Goal: Transaction & Acquisition: Obtain resource

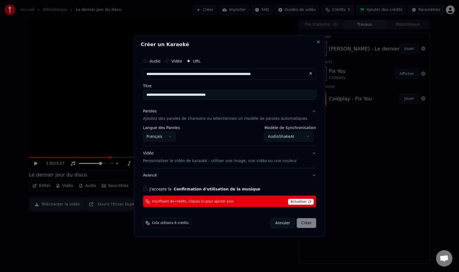
click at [306, 139] on body "**********" at bounding box center [229, 136] width 459 height 272
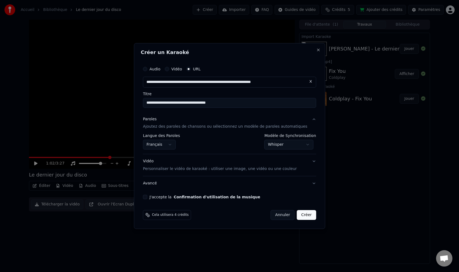
click at [279, 216] on button "Annuler" at bounding box center [283, 215] width 24 height 10
select select "**********"
select select
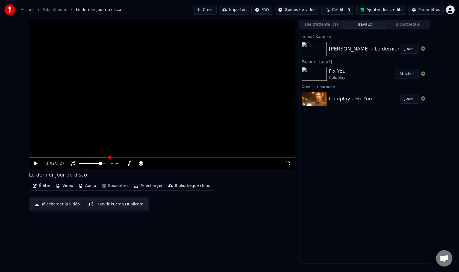
click at [213, 10] on button "Créer" at bounding box center [205, 10] width 24 height 10
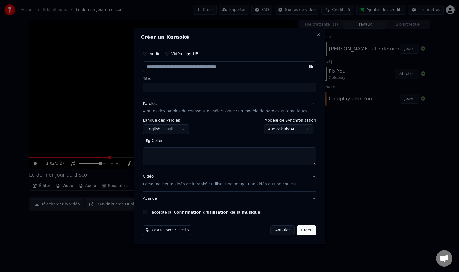
type input "**********"
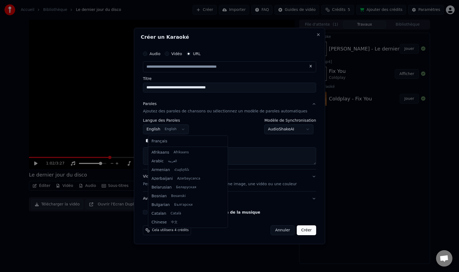
click at [185, 131] on body "**********" at bounding box center [229, 136] width 459 height 272
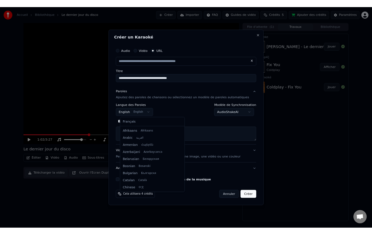
scroll to position [44, 0]
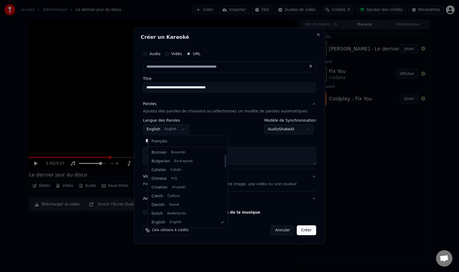
select select "**"
type input "**********"
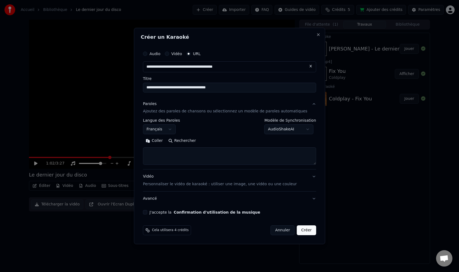
click at [289, 130] on body "**********" at bounding box center [229, 136] width 459 height 272
select select "*******"
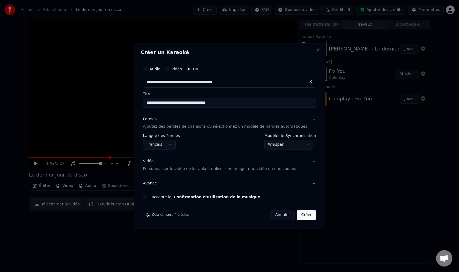
click at [312, 184] on div "**********" at bounding box center [230, 131] width 178 height 140
click at [310, 184] on button "Avancé" at bounding box center [229, 184] width 173 height 14
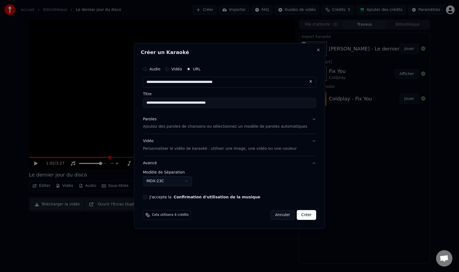
click at [147, 197] on button "J'accepte la Confirmation d'utilisation de la musique" at bounding box center [145, 197] width 4 height 4
click at [307, 218] on button "Créer" at bounding box center [306, 215] width 19 height 10
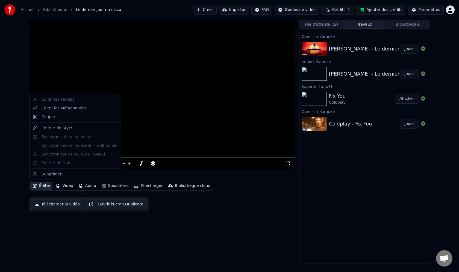
click at [44, 185] on button "Éditer" at bounding box center [41, 186] width 22 height 8
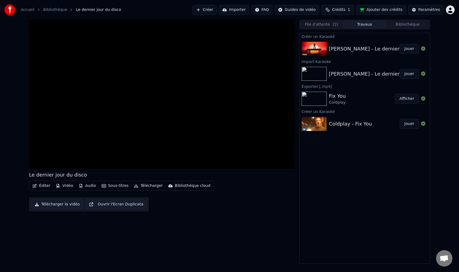
click at [18, 144] on div "Le dernier jour du disco Éditer Vidéo Audio Sous-titres Télécharger Bibliothèqu…" at bounding box center [229, 142] width 459 height 245
click at [56, 10] on link "Bibliothèque" at bounding box center [55, 9] width 24 height 5
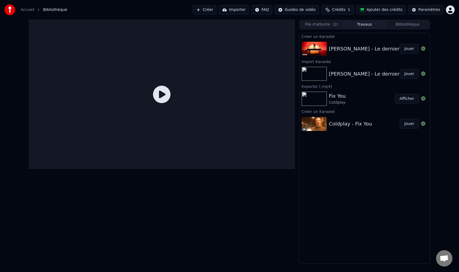
click at [330, 52] on div "[PERSON_NAME] - Le dernier jour du disco" at bounding box center [381, 49] width 104 height 8
click at [312, 51] on img at bounding box center [314, 49] width 25 height 14
click at [155, 96] on icon at bounding box center [161, 94] width 17 height 17
click at [162, 94] on icon at bounding box center [161, 94] width 17 height 17
click at [158, 95] on icon at bounding box center [161, 94] width 17 height 17
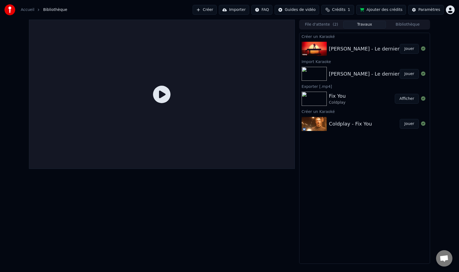
click at [317, 65] on div "[PERSON_NAME] - Le dernier jour du disco Jouer" at bounding box center [365, 74] width 130 height 19
click at [320, 50] on img at bounding box center [314, 49] width 25 height 14
click at [316, 99] on img at bounding box center [314, 99] width 25 height 14
click at [376, 50] on div "[PERSON_NAME] - Le dernier jour du disco" at bounding box center [381, 49] width 104 height 8
click at [391, 74] on div "[PERSON_NAME] - Le dernier jour du disco" at bounding box center [381, 74] width 104 height 8
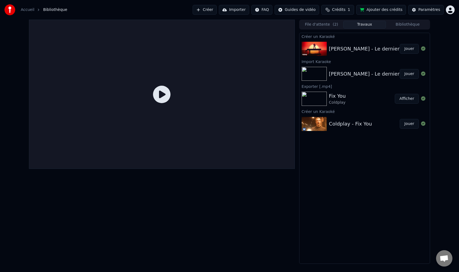
click at [385, 51] on div "[PERSON_NAME] - Le dernier jour du disco" at bounding box center [381, 49] width 104 height 8
click at [412, 24] on button "Bibliothèque" at bounding box center [407, 25] width 43 height 8
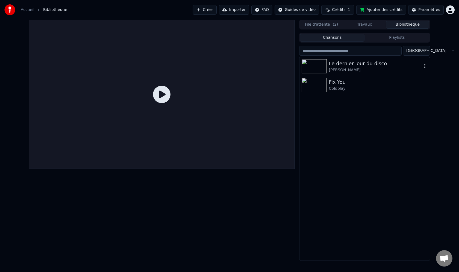
click at [371, 68] on div "[PERSON_NAME]" at bounding box center [375, 70] width 93 height 5
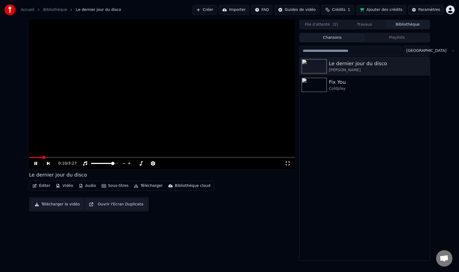
click at [89, 186] on button "Audio" at bounding box center [88, 186] width 22 height 8
click at [110, 187] on button "Sous-titres" at bounding box center [114, 186] width 31 height 8
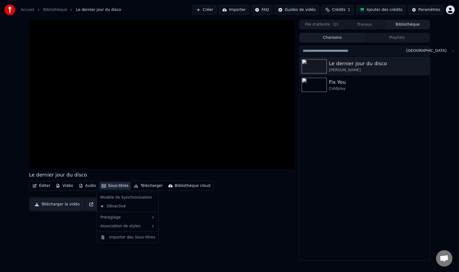
click at [110, 187] on button "Sous-titres" at bounding box center [114, 186] width 31 height 8
click at [140, 238] on div "Importer des Sous-titres" at bounding box center [132, 237] width 46 height 5
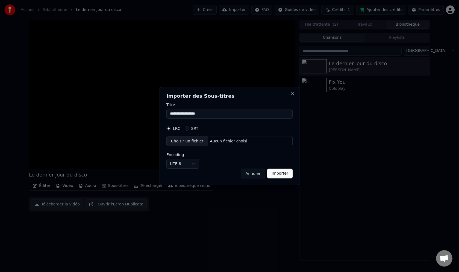
click at [251, 173] on button "Annuler" at bounding box center [253, 174] width 24 height 10
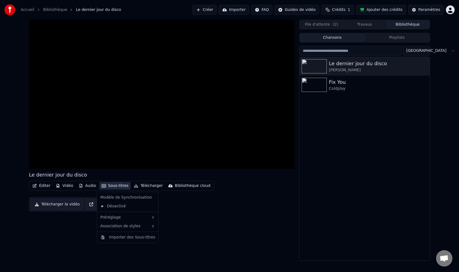
click at [109, 187] on button "Sous-titres" at bounding box center [114, 186] width 31 height 8
click at [112, 207] on div "Désactivé" at bounding box center [127, 206] width 59 height 9
click at [114, 189] on button "Sous-titres" at bounding box center [114, 186] width 31 height 8
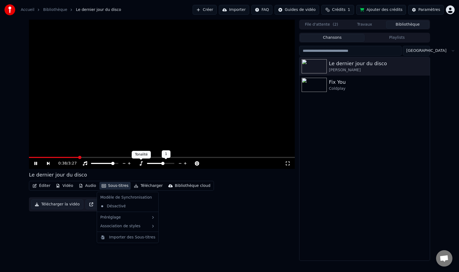
click at [141, 160] on icon at bounding box center [141, 158] width 4 height 4
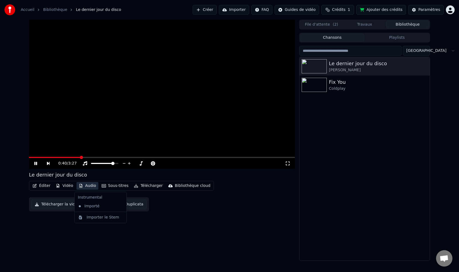
click at [83, 186] on button "Audio" at bounding box center [88, 186] width 22 height 8
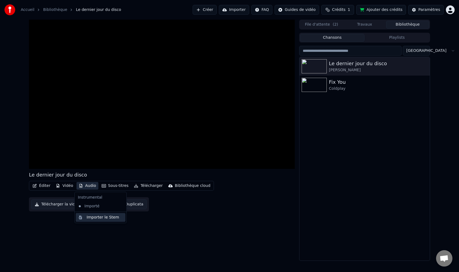
click at [91, 219] on div "Importer le Stem" at bounding box center [103, 217] width 33 height 5
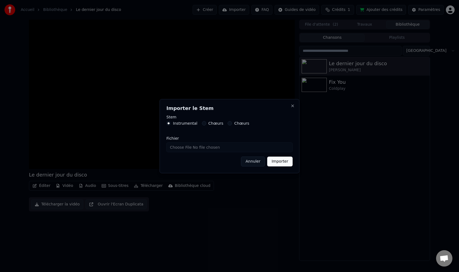
click at [256, 162] on button "Annuler" at bounding box center [253, 162] width 24 height 10
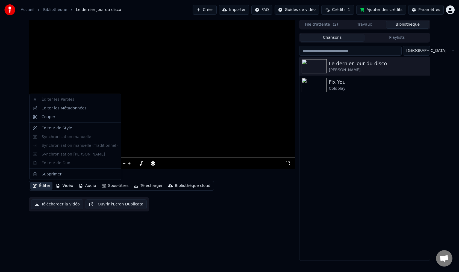
click at [38, 187] on button "Éditer" at bounding box center [41, 186] width 22 height 8
click at [69, 112] on div "Éditer les Métadonnées" at bounding box center [75, 108] width 89 height 9
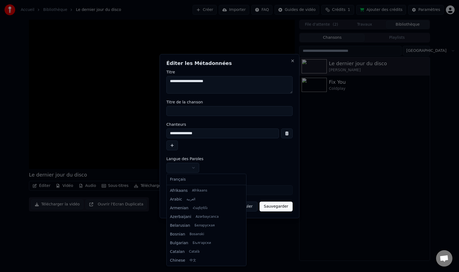
click at [193, 166] on body "**********" at bounding box center [229, 136] width 459 height 272
select select "**"
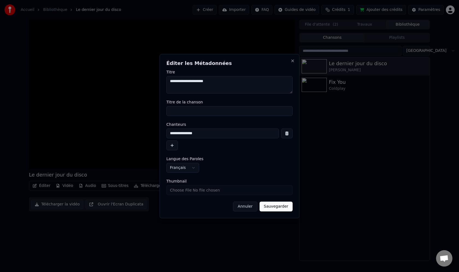
click at [250, 205] on button "Annuler" at bounding box center [245, 207] width 24 height 10
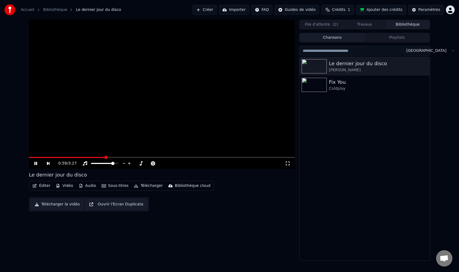
click at [33, 164] on icon at bounding box center [39, 164] width 13 height 4
click at [356, 64] on div "Le dernier jour du disco" at bounding box center [375, 64] width 93 height 8
click at [424, 67] on icon "button" at bounding box center [424, 66] width 5 height 4
click at [432, 104] on div "Informations de Débogage" at bounding box center [427, 102] width 64 height 9
click at [425, 10] on div "Paramètres" at bounding box center [429, 9] width 22 height 5
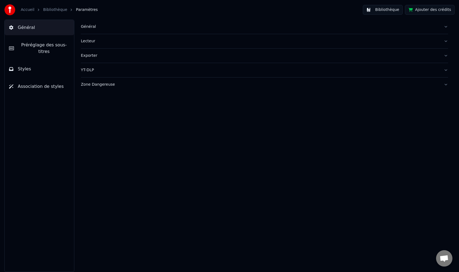
click at [50, 46] on span "Préréglage des sous-titres" at bounding box center [43, 48] width 51 height 13
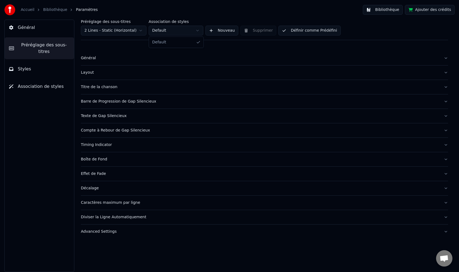
click at [199, 32] on html "Accueil Bibliothèque Paramètres Bibliothèque Ajouter des crédits Général Prérég…" at bounding box center [229, 136] width 459 height 272
click at [50, 10] on link "Bibliothèque" at bounding box center [55, 9] width 24 height 5
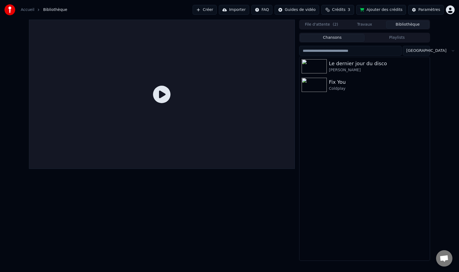
click at [239, 11] on button "Importer" at bounding box center [234, 10] width 30 height 10
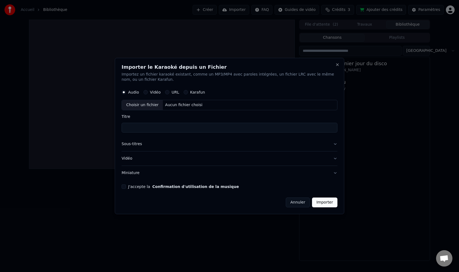
click at [168, 93] on button "URL" at bounding box center [167, 92] width 4 height 4
click at [175, 108] on input "text" at bounding box center [230, 105] width 216 height 11
paste input "**********"
type input "**********"
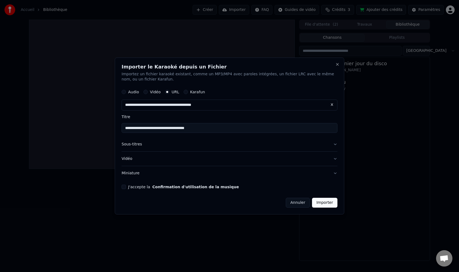
type input "**********"
click at [334, 144] on button "Sous-titres" at bounding box center [230, 145] width 216 height 14
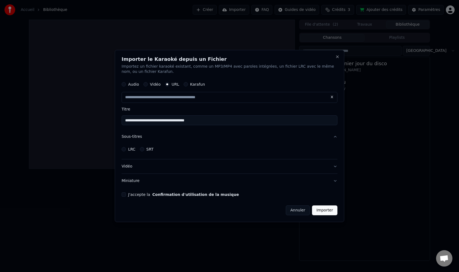
click at [124, 149] on button "LRC" at bounding box center [124, 149] width 4 height 4
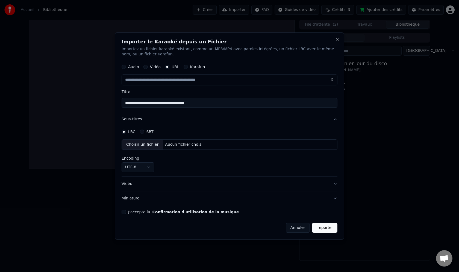
click at [143, 130] on button "SRT" at bounding box center [142, 132] width 4 height 4
click at [298, 230] on button "Annuler" at bounding box center [298, 228] width 24 height 10
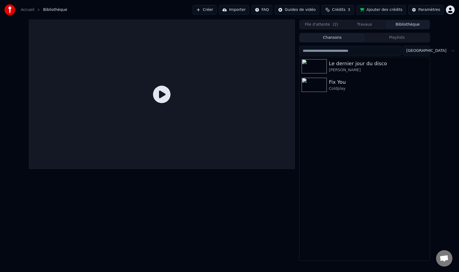
click at [214, 11] on button "Créer" at bounding box center [205, 10] width 24 height 10
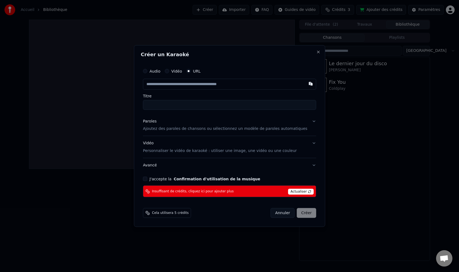
click at [221, 85] on input "text" at bounding box center [229, 84] width 173 height 11
type input "**********"
click at [310, 121] on button "Paroles Ajoutez des paroles de chansons ou sélectionnez un modèle de paroles au…" at bounding box center [229, 125] width 173 height 22
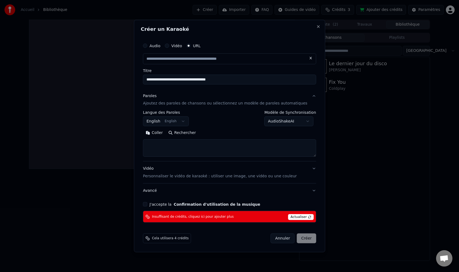
type input "**********"
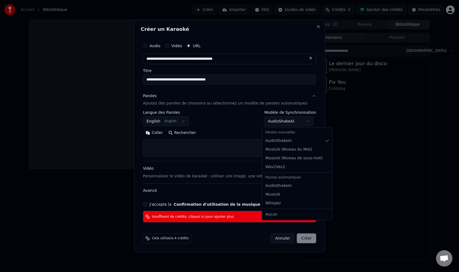
click at [301, 123] on body "**********" at bounding box center [229, 136] width 459 height 272
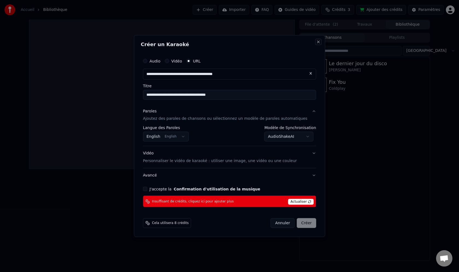
click at [316, 43] on button "Close" at bounding box center [318, 42] width 4 height 4
select select "**********"
select select
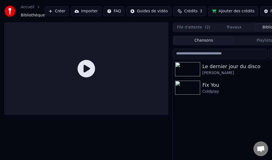
click at [81, 11] on button "Importer" at bounding box center [86, 11] width 30 height 10
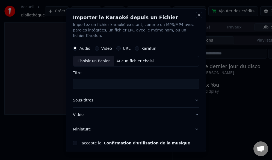
click at [200, 15] on button "Close" at bounding box center [199, 15] width 4 height 4
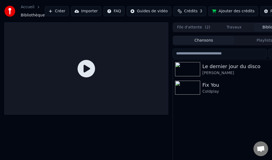
click at [230, 70] on div "Le dernier jour du disco" at bounding box center [245, 67] width 85 height 8
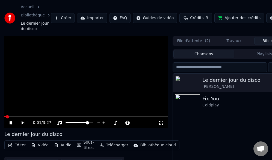
click at [28, 117] on div "0:01 / 3:27" at bounding box center [86, 122] width 164 height 11
click at [9, 123] on icon at bounding box center [15, 123] width 12 height 4
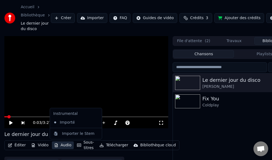
click at [61, 145] on button "Audio" at bounding box center [63, 145] width 22 height 8
click at [74, 133] on div "Importer le Stem" at bounding box center [78, 133] width 33 height 5
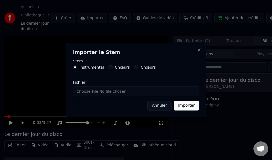
click at [110, 90] on input "Fichier" at bounding box center [136, 91] width 126 height 10
click at [131, 50] on h2 "Importer le Stem" at bounding box center [136, 52] width 126 height 5
click at [143, 67] on label "Chœurs" at bounding box center [148, 67] width 15 height 4
click at [139, 67] on button "Chœurs" at bounding box center [136, 67] width 4 height 4
click at [120, 66] on label "Chœurs" at bounding box center [122, 67] width 15 height 4
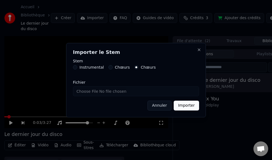
click at [113, 66] on button "Chœurs" at bounding box center [111, 67] width 4 height 4
click at [92, 85] on div "Fichier" at bounding box center [136, 88] width 126 height 16
click at [99, 93] on input "Fichier" at bounding box center [136, 91] width 126 height 10
click at [164, 108] on button "Annuler" at bounding box center [160, 106] width 24 height 10
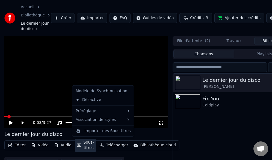
click at [84, 146] on button "Sous-titres" at bounding box center [86, 145] width 22 height 13
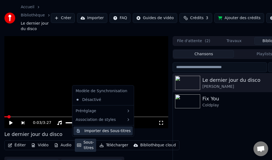
click at [106, 131] on div "Importer des Sous-titres" at bounding box center [107, 130] width 46 height 5
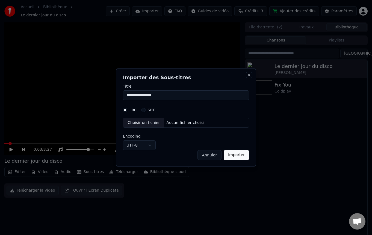
click at [249, 76] on button "Close" at bounding box center [249, 75] width 4 height 4
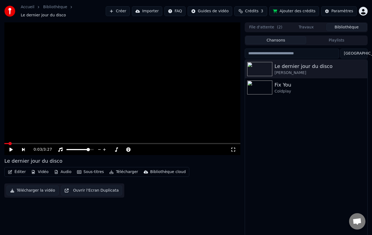
scroll to position [1, 0]
click at [257, 10] on span "Crédits" at bounding box center [251, 10] width 13 height 5
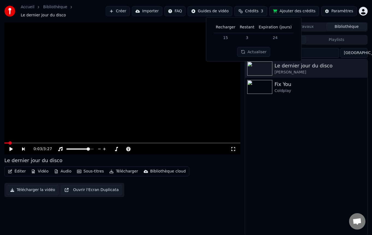
click at [228, 37] on td "15" at bounding box center [226, 38] width 24 height 10
click at [257, 54] on button "Actualiser" at bounding box center [254, 52] width 33 height 10
click at [263, 7] on button "Crédits 3" at bounding box center [251, 11] width 33 height 10
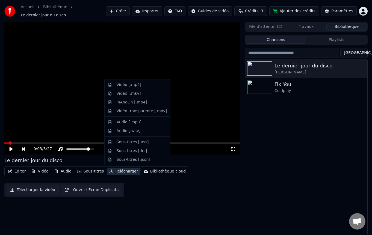
click at [120, 171] on button "Télécharger" at bounding box center [123, 172] width 33 height 8
click at [142, 151] on div "Sous-titres [.lrc]" at bounding box center [132, 150] width 31 height 5
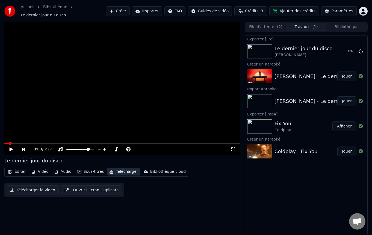
scroll to position [0, 0]
click at [362, 52] on icon at bounding box center [361, 51] width 4 height 4
click at [320, 49] on div "Le dernier jour du disco" at bounding box center [304, 49] width 58 height 8
click at [353, 51] on icon at bounding box center [354, 51] width 4 height 4
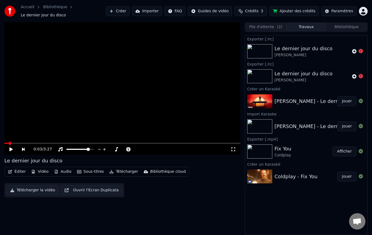
click at [319, 102] on div "[PERSON_NAME] - Le dernier jour du disco" at bounding box center [327, 102] width 104 height 8
click at [339, 9] on div "Paramètres" at bounding box center [343, 10] width 22 height 5
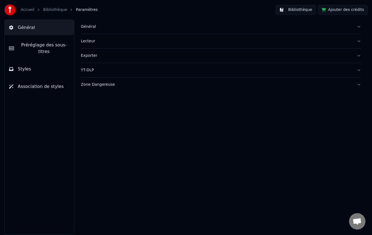
click at [298, 9] on button "Bibliothèque" at bounding box center [296, 10] width 40 height 10
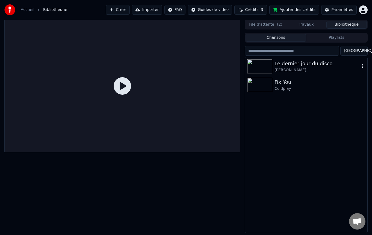
click at [301, 67] on div "Le dernier jour du disco" at bounding box center [317, 64] width 85 height 8
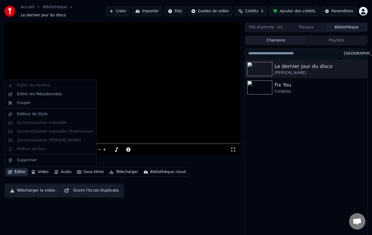
click at [19, 172] on button "Éditer" at bounding box center [17, 172] width 22 height 8
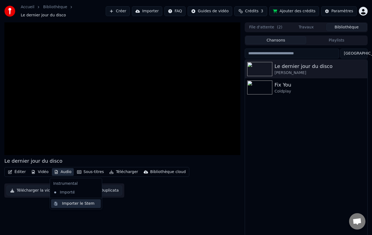
click at [71, 204] on div "Importer le Stem" at bounding box center [78, 203] width 33 height 5
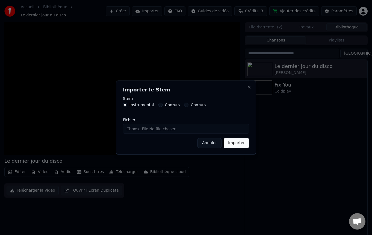
click at [179, 131] on input "Fichier" at bounding box center [186, 129] width 126 height 10
type input "**********"
click at [241, 141] on button "Importer" at bounding box center [236, 143] width 25 height 10
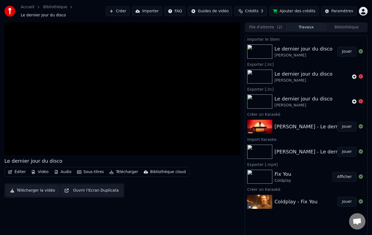
click at [350, 52] on button "Jouer" at bounding box center [347, 52] width 19 height 10
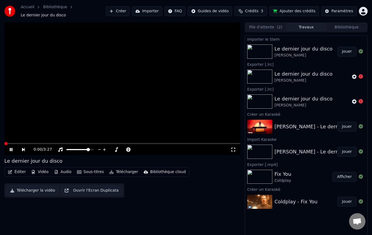
click at [31, 145] on div "0:00 / 3:27" at bounding box center [122, 149] width 236 height 11
click at [31, 143] on span at bounding box center [122, 143] width 236 height 1
click at [92, 173] on button "Sous-titres" at bounding box center [90, 172] width 31 height 8
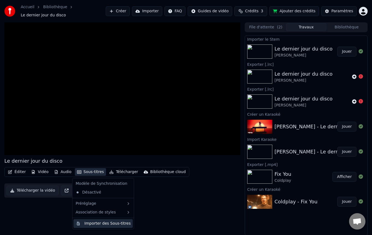
click at [104, 224] on div "Importer des Sous-titres" at bounding box center [107, 223] width 46 height 5
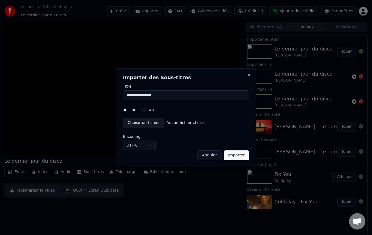
click at [234, 155] on button "Importer" at bounding box center [236, 155] width 25 height 10
click at [166, 93] on input "**********" at bounding box center [186, 95] width 126 height 10
click at [233, 158] on button "Importer" at bounding box center [236, 155] width 25 height 10
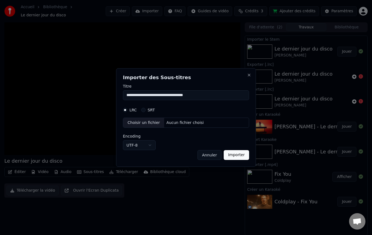
click at [180, 100] on input "**********" at bounding box center [186, 95] width 126 height 10
click at [177, 122] on div "Aucun fichier choisi" at bounding box center [185, 122] width 42 height 5
click at [214, 154] on button "Annuler" at bounding box center [210, 155] width 24 height 10
type input "**********"
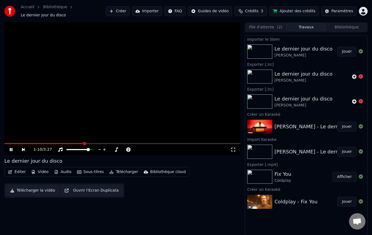
click at [313, 25] on button "Travaux" at bounding box center [306, 27] width 40 height 8
click at [352, 26] on button "Bibliothèque" at bounding box center [347, 27] width 40 height 8
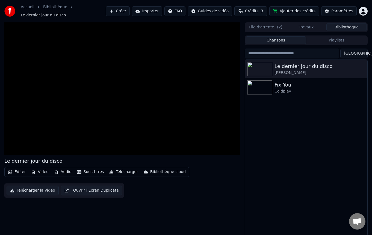
click at [306, 27] on button "Travaux" at bounding box center [306, 27] width 40 height 8
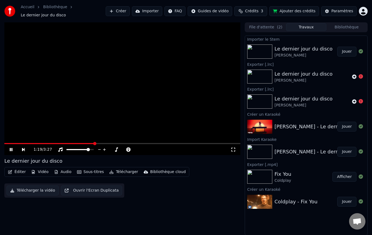
click at [153, 13] on button "Importer" at bounding box center [147, 11] width 30 height 10
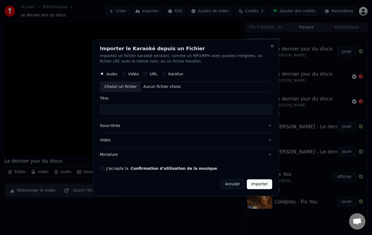
click at [146, 75] on button "URL" at bounding box center [145, 74] width 4 height 4
click at [148, 89] on input "text" at bounding box center [186, 86] width 172 height 11
paste input "**********"
type input "**********"
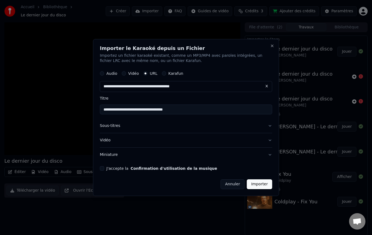
type input "**********"
click at [272, 126] on button "Sous-titres" at bounding box center [186, 126] width 172 height 14
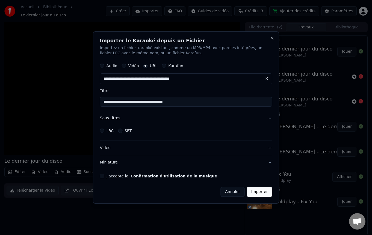
click at [113, 131] on label "LRC" at bounding box center [110, 131] width 7 height 4
click at [104, 131] on button "LRC" at bounding box center [102, 131] width 4 height 4
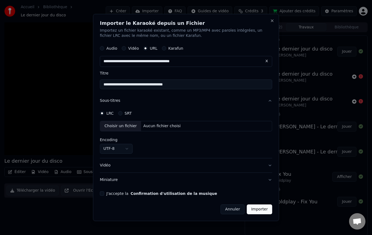
click at [125, 115] on label "SRT" at bounding box center [128, 114] width 7 height 4
click at [122, 115] on button "SRT" at bounding box center [120, 114] width 4 height 4
click at [107, 114] on label "LRC" at bounding box center [110, 114] width 7 height 4
click at [104, 114] on button "LRC" at bounding box center [102, 114] width 4 height 4
click at [273, 19] on button "Close" at bounding box center [272, 21] width 4 height 4
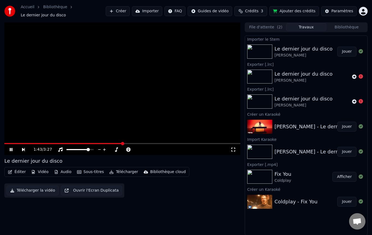
click at [125, 13] on button "Créer" at bounding box center [118, 11] width 24 height 10
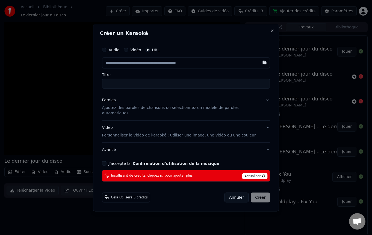
type input "**********"
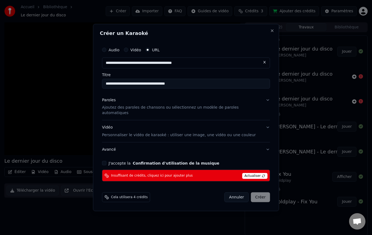
type input "**********"
click at [247, 173] on span "Actualiser" at bounding box center [255, 176] width 26 height 6
click at [174, 174] on span "Insuffisant de crédits, cliquez ici pour ajouter plus" at bounding box center [152, 176] width 82 height 4
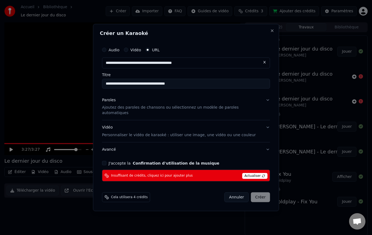
click at [258, 174] on span "Actualiser" at bounding box center [255, 176] width 26 height 6
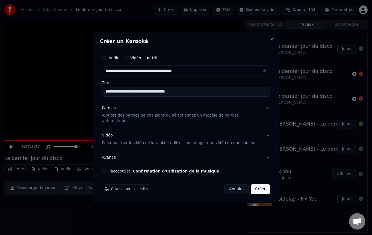
click at [268, 111] on div "**********" at bounding box center [186, 113] width 172 height 126
click at [266, 111] on button "Paroles Ajoutez des paroles de chansons ou sélectionnez un modèle de paroles au…" at bounding box center [186, 114] width 168 height 27
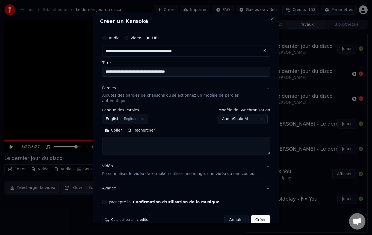
click at [263, 113] on body "**********" at bounding box center [186, 117] width 372 height 235
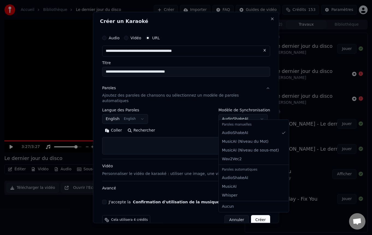
select select "**********"
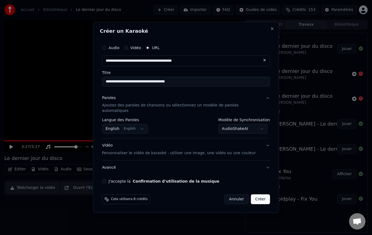
click at [145, 128] on body "**********" at bounding box center [186, 117] width 372 height 235
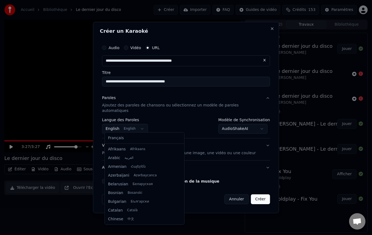
scroll to position [44, 0]
select select "**"
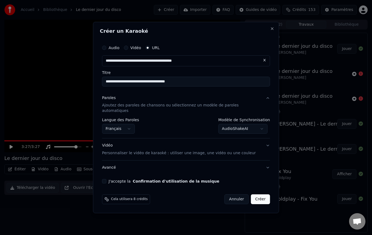
click at [106, 179] on button "J'accepte la Confirmation d'utilisation de la musique" at bounding box center [104, 181] width 4 height 4
drag, startPoint x: 262, startPoint y: 198, endPoint x: 188, endPoint y: 156, distance: 84.7
click at [188, 156] on form "**********" at bounding box center [186, 123] width 172 height 167
click at [264, 163] on button "Avancé" at bounding box center [186, 168] width 168 height 14
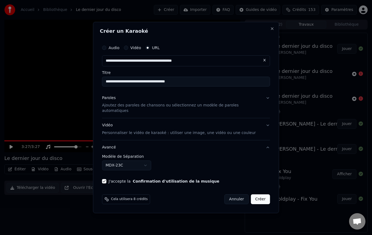
click at [149, 164] on body "**********" at bounding box center [186, 117] width 372 height 235
click at [133, 160] on body "**********" at bounding box center [186, 117] width 372 height 235
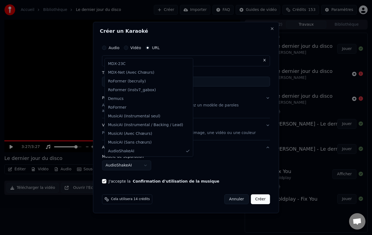
select select "******"
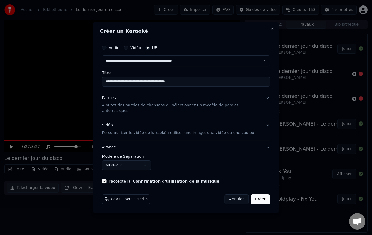
click at [260, 199] on button "Créer" at bounding box center [260, 200] width 19 height 10
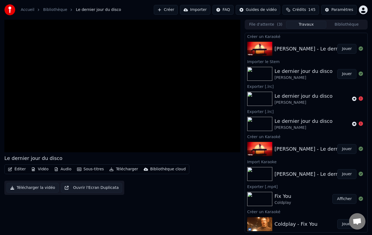
click at [350, 28] on button "Bibliothèque" at bounding box center [347, 25] width 40 height 8
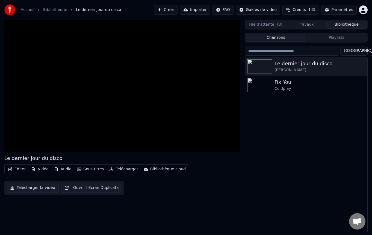
click at [277, 26] on span "( 3 )" at bounding box center [279, 24] width 5 height 5
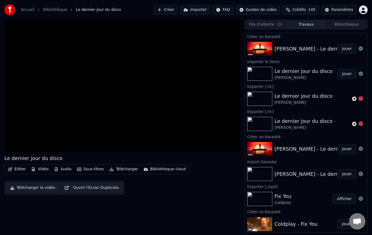
click at [313, 25] on button "Travaux" at bounding box center [306, 25] width 40 height 8
click at [345, 49] on button "Jouer" at bounding box center [347, 49] width 19 height 10
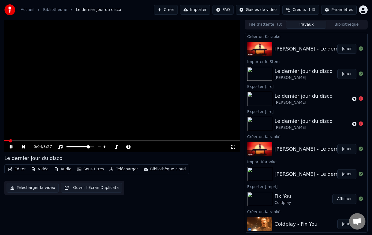
click at [21, 140] on span at bounding box center [122, 140] width 236 height 1
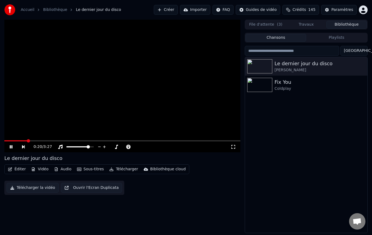
click at [348, 23] on button "Bibliothèque" at bounding box center [347, 25] width 40 height 8
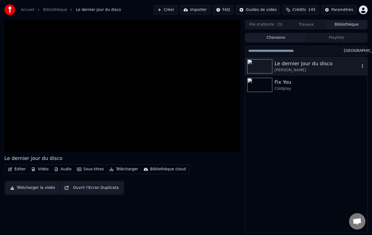
click at [362, 68] on icon "button" at bounding box center [362, 66] width 5 height 4
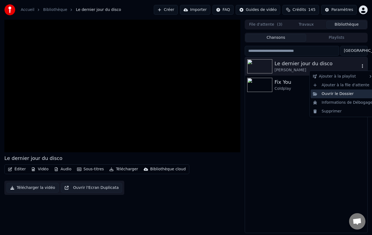
click at [350, 93] on div "Ouvrir le Dossier" at bounding box center [343, 94] width 64 height 9
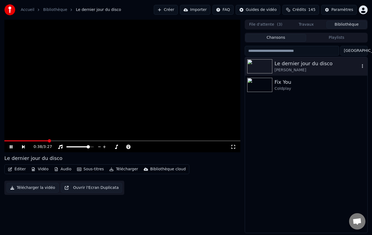
click at [270, 27] on button "File d'attente ( 3 )" at bounding box center [266, 25] width 40 height 8
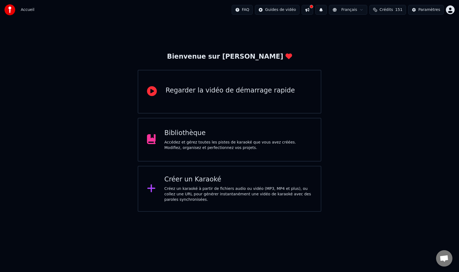
click at [194, 143] on div "Accédez et gérez toutes les pistes de karaoké que vous avez créées. Modifiez, o…" at bounding box center [239, 145] width 148 height 11
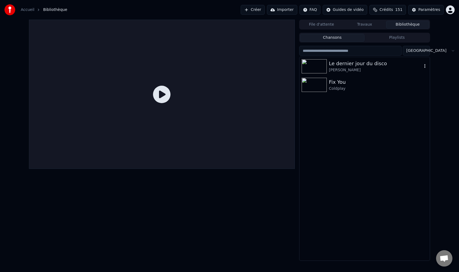
click at [336, 66] on div "Le dernier jour du disco" at bounding box center [375, 64] width 93 height 8
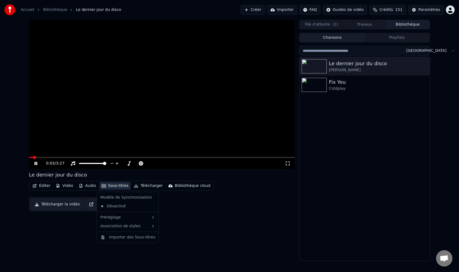
click at [115, 187] on button "Sous-titres" at bounding box center [114, 186] width 31 height 8
click at [188, 217] on div "Le dernier jour du disco Éditer Vidéo Audio Sous-titres Télécharger Bibliothèqu…" at bounding box center [162, 141] width 266 height 242
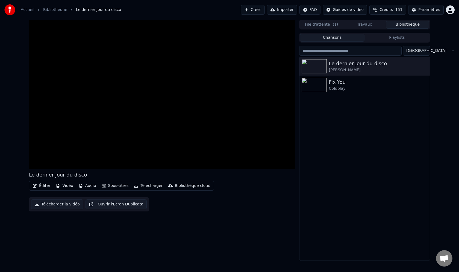
click at [45, 186] on button "Éditer" at bounding box center [41, 186] width 22 height 8
click at [220, 206] on div "Éditer Vidéo Audio Sous-titres Télécharger Bibliothèque cloud Télécharger la vi…" at bounding box center [162, 196] width 266 height 31
click at [329, 24] on button "File d'attente ( 1 )" at bounding box center [321, 25] width 43 height 8
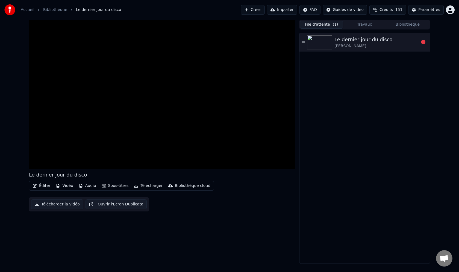
click at [384, 44] on div "[PERSON_NAME]" at bounding box center [364, 45] width 58 height 5
click at [36, 162] on icon at bounding box center [39, 164] width 13 height 4
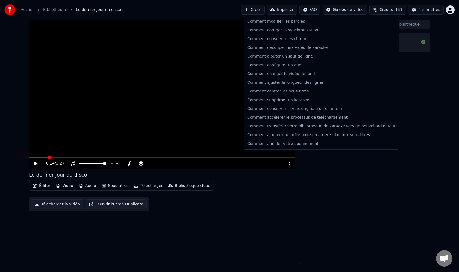
click at [313, 9] on html "Accueil Bibliothèque Le dernier jour du disco Créer Importer FAQ Guides de vidé…" at bounding box center [229, 136] width 459 height 272
click at [318, 109] on div "Comment conserver la voix originale du chanteur" at bounding box center [321, 109] width 153 height 9
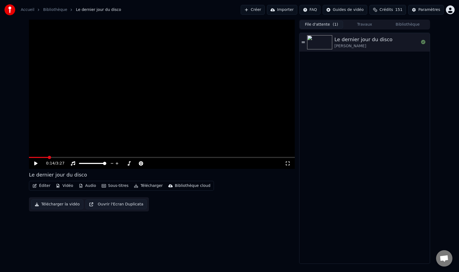
click at [260, 9] on button "Créer" at bounding box center [253, 10] width 24 height 10
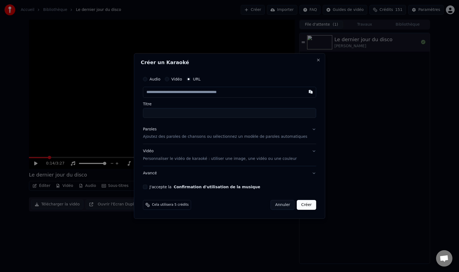
type input "**********"
click at [309, 129] on button "Paroles Ajoutez des paroles de chansons ou sélectionnez un modèle de paroles au…" at bounding box center [229, 133] width 173 height 22
type input "**********"
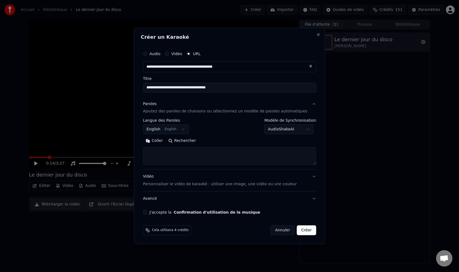
click at [219, 154] on textarea at bounding box center [229, 156] width 173 height 17
click at [309, 199] on button "Avancé" at bounding box center [229, 199] width 173 height 14
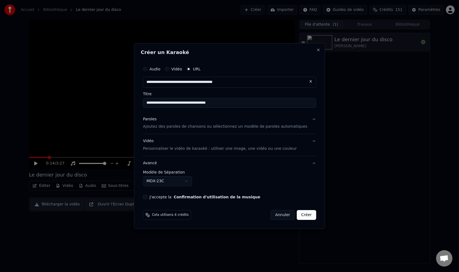
click at [310, 141] on button "Vidéo Personnaliser le vidéo de karaoké : utiliser une image, une vidéo ou une …" at bounding box center [229, 145] width 173 height 22
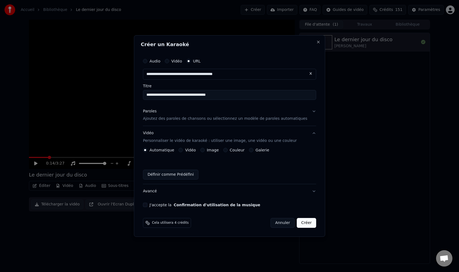
click at [310, 141] on button "Vidéo Personnaliser le vidéo de karaoké : utiliser une image, une vidéo ou une …" at bounding box center [229, 138] width 173 height 22
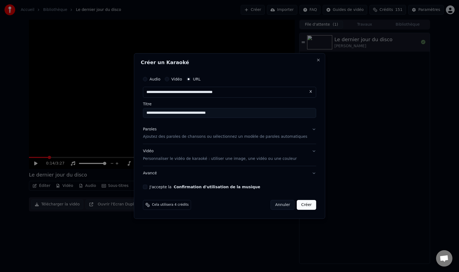
click at [310, 130] on button "Paroles Ajoutez des paroles de chansons ou sélectionnez un modèle de paroles au…" at bounding box center [229, 133] width 173 height 22
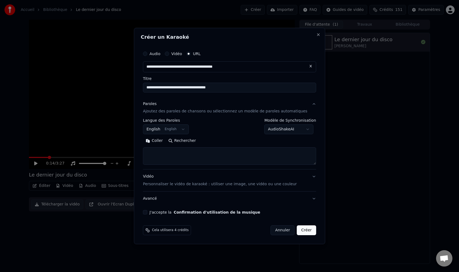
click at [310, 130] on button "AudioShakeAI" at bounding box center [289, 130] width 49 height 10
click at [310, 130] on body "**********" at bounding box center [229, 136] width 459 height 272
click at [358, 173] on div at bounding box center [229, 136] width 459 height 272
click at [277, 229] on button "Annuler" at bounding box center [283, 231] width 24 height 10
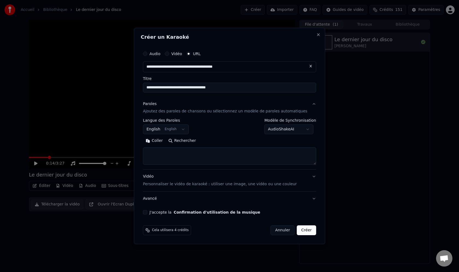
select select
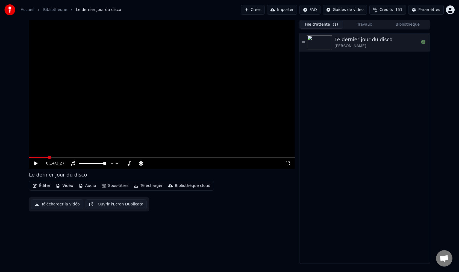
click at [255, 10] on button "Créer" at bounding box center [253, 10] width 24 height 10
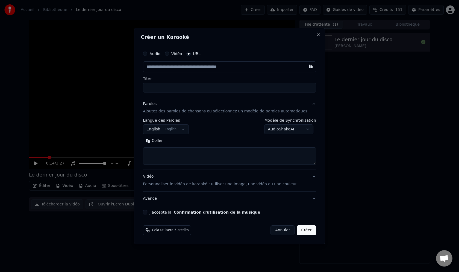
type input "**********"
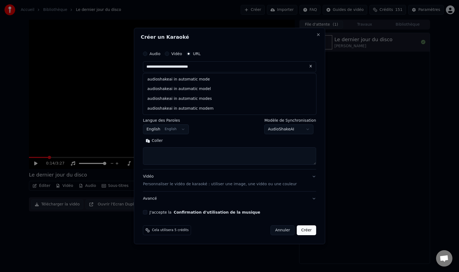
drag, startPoint x: 217, startPoint y: 69, endPoint x: 143, endPoint y: 67, distance: 73.5
click at [143, 67] on div "**********" at bounding box center [229, 136] width 191 height 217
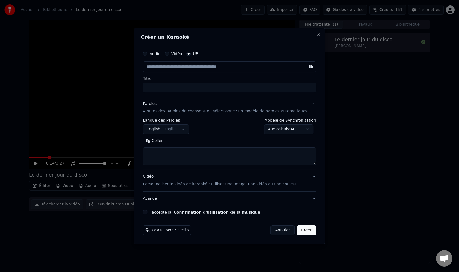
paste input "**********"
type input "**********"
click at [186, 131] on body "**********" at bounding box center [229, 136] width 459 height 272
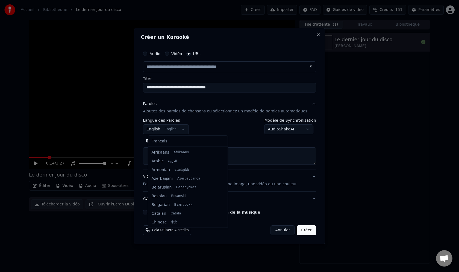
scroll to position [44, 0]
select select "**"
type input "**********"
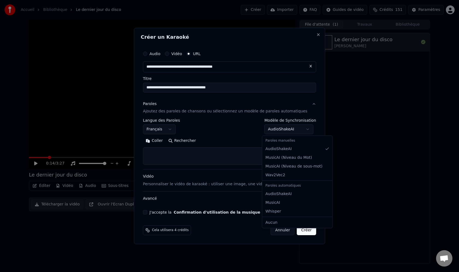
click at [303, 131] on body "**********" at bounding box center [229, 136] width 459 height 272
select select "**********"
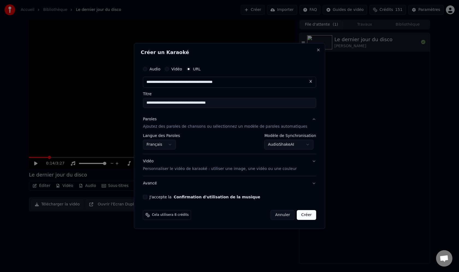
click at [306, 183] on button "Avancé" at bounding box center [229, 184] width 173 height 14
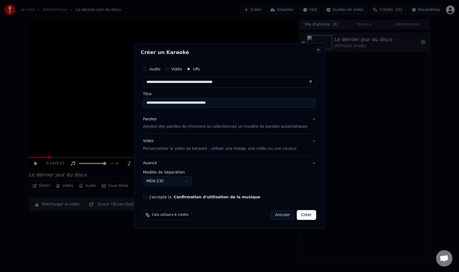
click at [316, 51] on button "Close" at bounding box center [318, 50] width 4 height 4
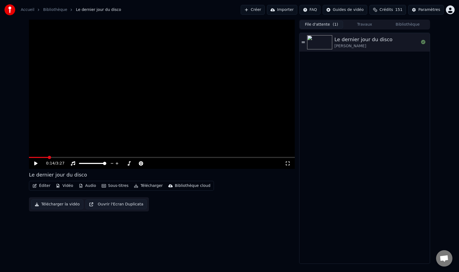
click at [262, 11] on button "Créer" at bounding box center [253, 10] width 24 height 10
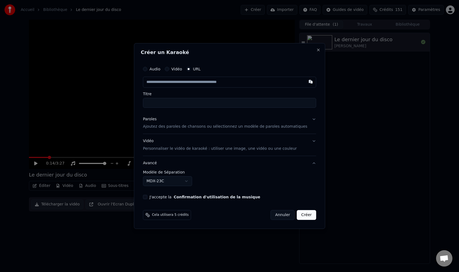
type input "**********"
click at [309, 120] on button "Paroles Ajoutez des paroles de chansons ou sélectionnez un modèle de paroles au…" at bounding box center [229, 123] width 173 height 22
type input "**********"
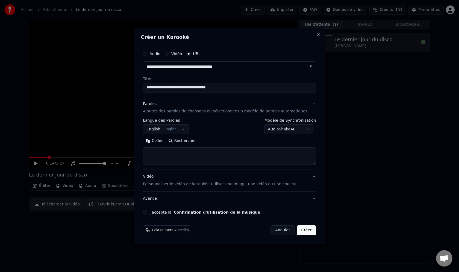
click at [296, 133] on body "**********" at bounding box center [229, 136] width 459 height 272
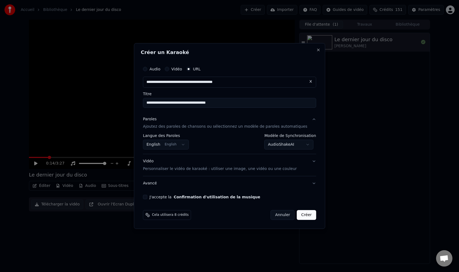
click at [183, 215] on span "Cela utilisera 8 crédits" at bounding box center [170, 215] width 37 height 4
click at [316, 51] on button "Close" at bounding box center [318, 50] width 4 height 4
select select "**********"
select select
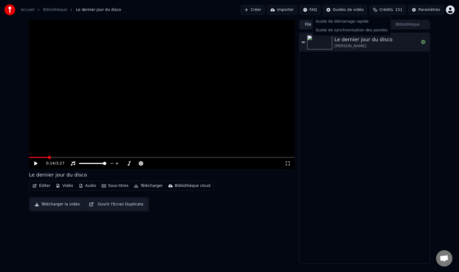
click at [350, 9] on html "Accueil Bibliothèque Le dernier jour du disco Créer Importer FAQ Guides de vidé…" at bounding box center [229, 136] width 459 height 272
click at [356, 32] on div "Guide de synchronisation des paroles" at bounding box center [352, 30] width 76 height 9
click at [42, 190] on div "Éditer Vidéo Audio Sous-titres Télécharger Bibliothèque cloud" at bounding box center [121, 186] width 185 height 10
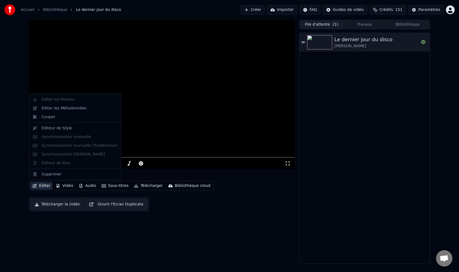
click at [43, 185] on button "Éditer" at bounding box center [41, 186] width 22 height 8
click at [52, 101] on div "Éditer les Paroles Éditer les Métadonnées Couper Éditeur de Style Synchronisati…" at bounding box center [75, 137] width 92 height 86
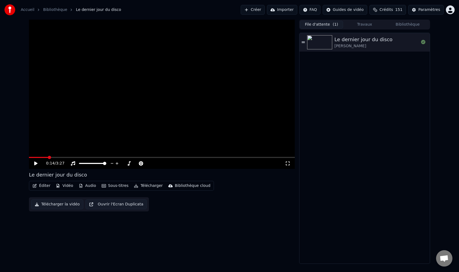
click at [236, 202] on div "Éditer Vidéo Audio Sous-titres Télécharger Bibliothèque cloud Télécharger la vi…" at bounding box center [162, 196] width 266 height 31
click at [116, 185] on button "Sous-titres" at bounding box center [114, 186] width 31 height 8
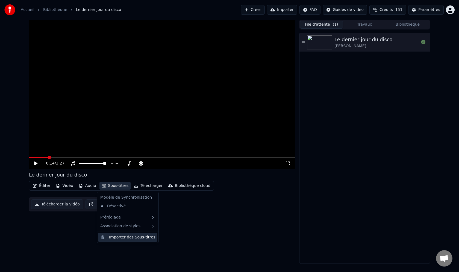
click at [119, 240] on div "Importer des Sous-titres" at bounding box center [132, 237] width 46 height 5
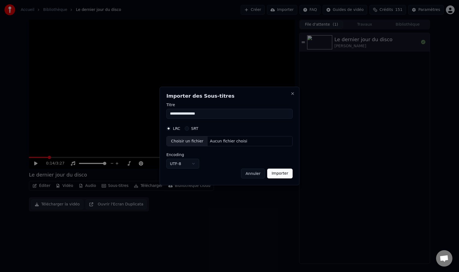
click at [253, 174] on button "Annuler" at bounding box center [253, 174] width 24 height 10
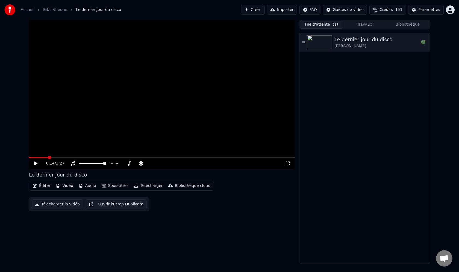
click at [151, 188] on button "Télécharger" at bounding box center [148, 186] width 33 height 8
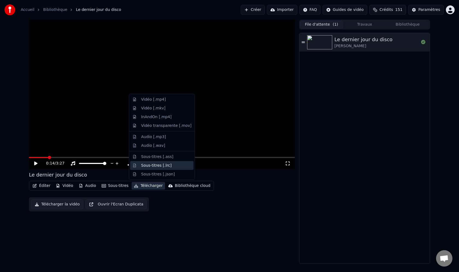
click at [155, 168] on div "Sous-titres [.lrc]" at bounding box center [156, 165] width 31 height 5
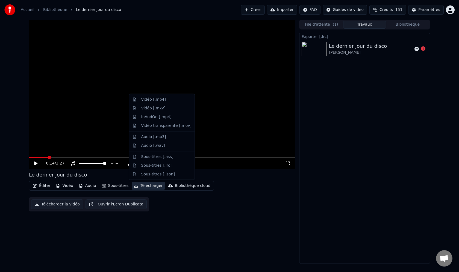
click at [157, 187] on button "Télécharger" at bounding box center [148, 186] width 33 height 8
click at [160, 160] on div "Sous-titres [.ass]" at bounding box center [161, 157] width 63 height 9
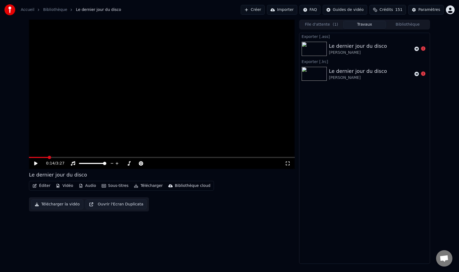
click at [156, 185] on button "Télécharger" at bounding box center [148, 186] width 33 height 8
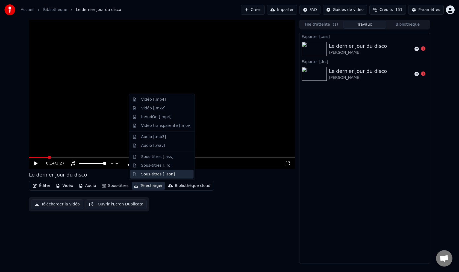
click at [167, 176] on div "Sous-titres [.json]" at bounding box center [158, 174] width 34 height 5
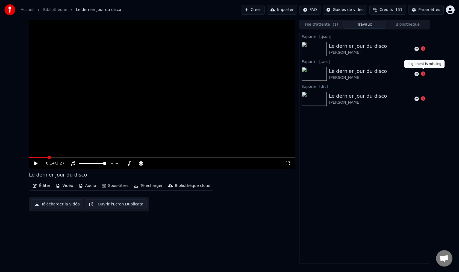
click at [424, 73] on icon at bounding box center [423, 74] width 4 height 4
click at [423, 75] on icon at bounding box center [423, 74] width 4 height 4
click at [354, 46] on div "Le dernier jour du disco" at bounding box center [358, 46] width 58 height 8
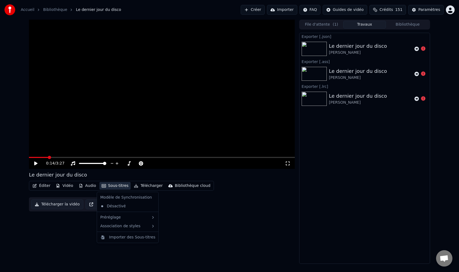
click at [121, 187] on button "Sous-titres" at bounding box center [114, 186] width 31 height 8
click at [125, 236] on div "Importer des Sous-titres" at bounding box center [132, 237] width 46 height 5
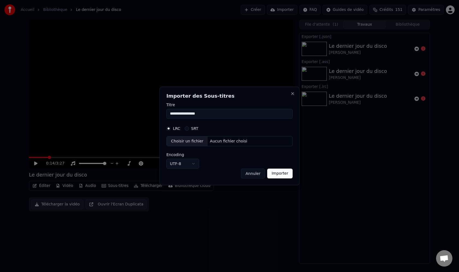
click at [251, 174] on button "Annuler" at bounding box center [253, 174] width 24 height 10
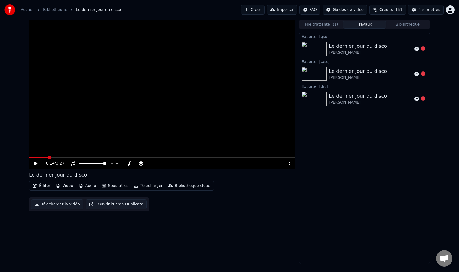
click at [44, 190] on button "Éditer" at bounding box center [41, 186] width 22 height 8
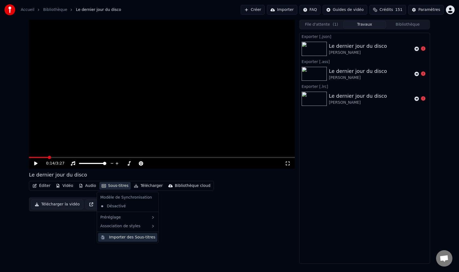
click at [127, 237] on div "Importer des Sous-titres" at bounding box center [132, 237] width 46 height 5
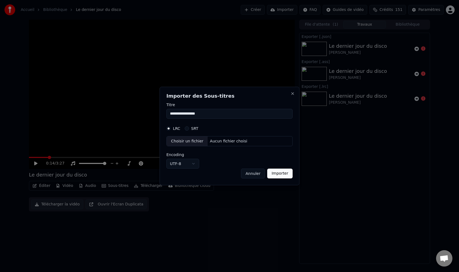
click at [254, 173] on button "Annuler" at bounding box center [253, 174] width 24 height 10
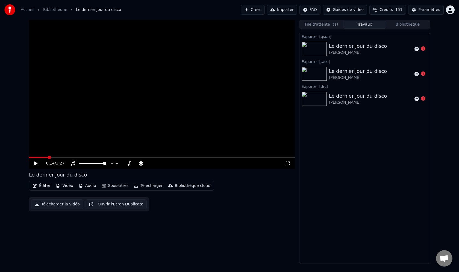
click at [150, 187] on button "Télécharger" at bounding box center [148, 186] width 33 height 8
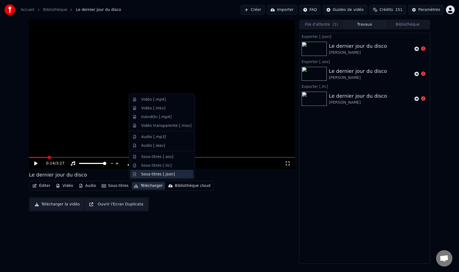
click at [152, 176] on div "Sous-titres [.json]" at bounding box center [158, 174] width 34 height 5
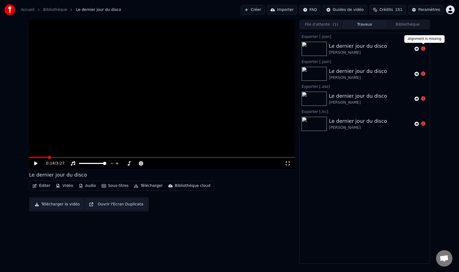
click at [423, 51] on icon at bounding box center [423, 48] width 4 height 4
click at [418, 48] on icon at bounding box center [417, 49] width 4 height 4
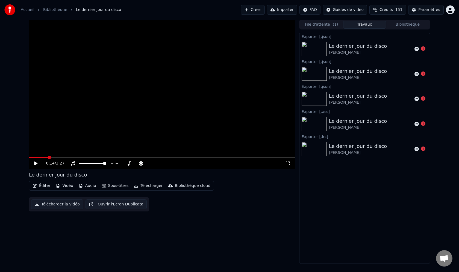
click at [352, 51] on div "[PERSON_NAME]" at bounding box center [358, 52] width 58 height 5
click at [95, 193] on div "Éditer Vidéo Audio Sous-titres Télécharger Bibliothèque cloud Télécharger la vi…" at bounding box center [162, 196] width 266 height 31
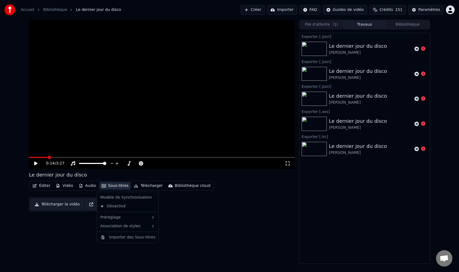
click at [108, 184] on button "Sous-titres" at bounding box center [114, 186] width 31 height 8
click at [129, 239] on div "Importer des Sous-titres" at bounding box center [132, 237] width 46 height 5
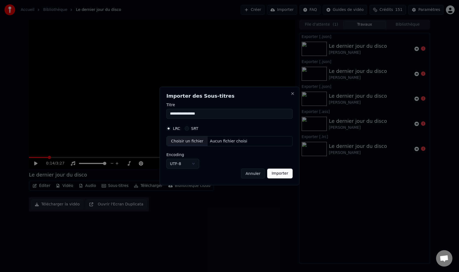
click at [194, 165] on body "**********" at bounding box center [229, 136] width 459 height 272
click at [212, 161] on body "**********" at bounding box center [229, 136] width 459 height 272
click at [209, 115] on input "**********" at bounding box center [229, 114] width 126 height 10
click at [253, 176] on button "Annuler" at bounding box center [253, 174] width 24 height 10
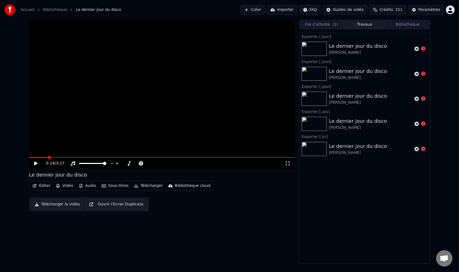
click at [120, 187] on button "Sous-titres" at bounding box center [114, 186] width 31 height 8
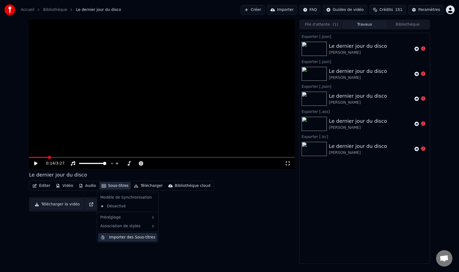
click at [132, 238] on div "Importer des Sous-titres" at bounding box center [132, 237] width 46 height 5
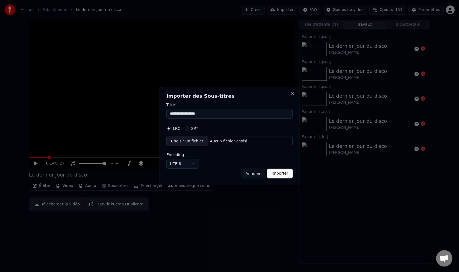
click at [252, 173] on button "Annuler" at bounding box center [253, 174] width 24 height 10
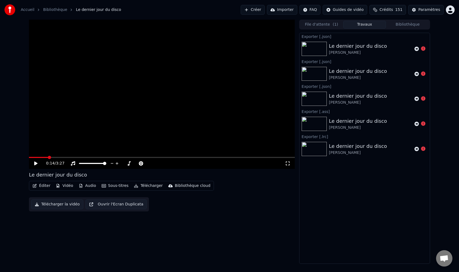
click at [123, 187] on button "Sous-titres" at bounding box center [114, 186] width 31 height 8
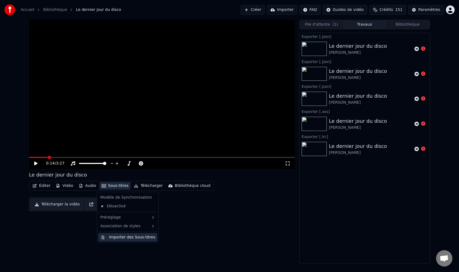
click at [131, 239] on div "Importer des Sous-titres" at bounding box center [132, 237] width 46 height 5
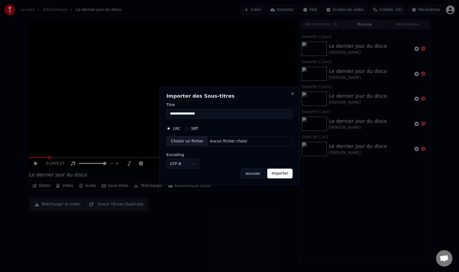
click at [186, 129] on button "SRT" at bounding box center [187, 129] width 4 height 4
click at [199, 113] on input "**********" at bounding box center [229, 114] width 126 height 10
click at [222, 143] on div "Aucun fichier choisi" at bounding box center [229, 141] width 42 height 5
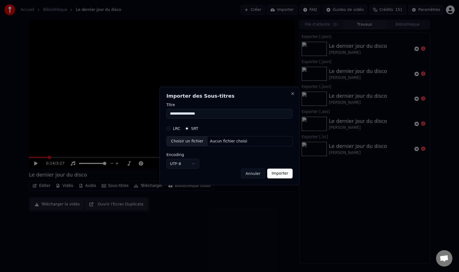
click at [188, 129] on button "SRT" at bounding box center [187, 129] width 4 height 4
click at [169, 128] on button "LRC" at bounding box center [168, 129] width 4 height 4
click at [190, 128] on div "SRT" at bounding box center [192, 129] width 14 height 4
click at [187, 129] on button "SRT" at bounding box center [187, 129] width 4 height 4
click at [231, 142] on div "Aucun fichier choisi" at bounding box center [229, 141] width 42 height 5
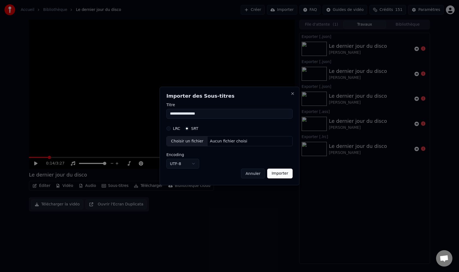
select select "**********"
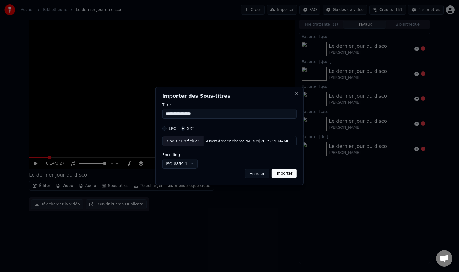
click at [205, 116] on input "**********" at bounding box center [229, 114] width 134 height 10
click at [283, 175] on button "Importer" at bounding box center [283, 174] width 25 height 10
type input "**********"
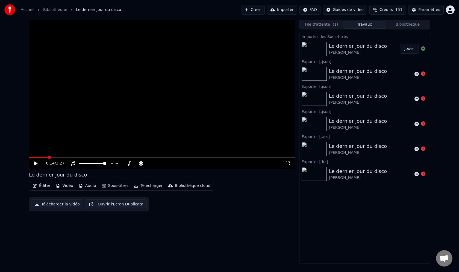
click at [410, 48] on button "Jouer" at bounding box center [409, 49] width 19 height 10
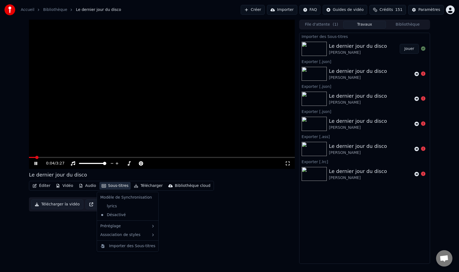
click at [114, 187] on button "Sous-titres" at bounding box center [114, 186] width 31 height 8
click at [122, 208] on div "lyrics" at bounding box center [127, 206] width 59 height 9
click at [107, 207] on div "lyrics" at bounding box center [108, 206] width 21 height 9
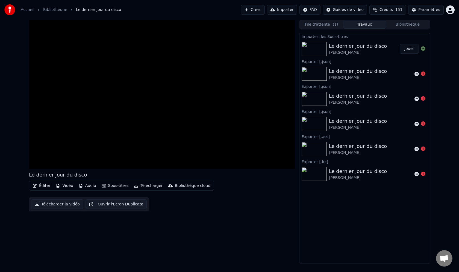
click at [112, 188] on button "Sous-titres" at bounding box center [114, 186] width 31 height 8
click at [110, 208] on div "lyrics" at bounding box center [108, 206] width 21 height 9
click at [125, 187] on button "Sous-titres" at bounding box center [114, 186] width 31 height 8
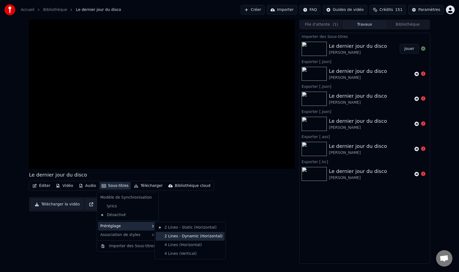
click at [185, 238] on div "2 Lines - Dynamic (Horizontal)" at bounding box center [190, 236] width 69 height 9
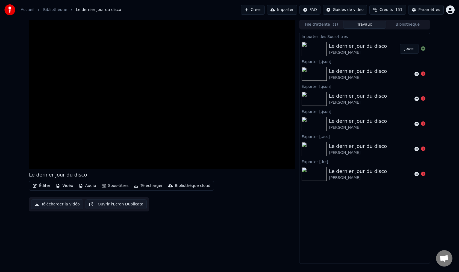
click at [112, 184] on button "Sous-titres" at bounding box center [114, 186] width 31 height 8
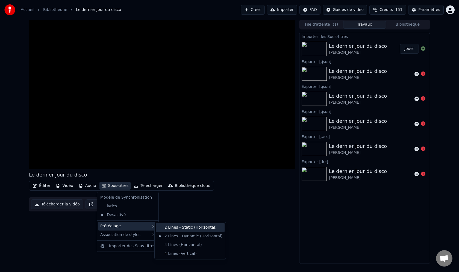
click at [174, 231] on div "2 Lines - Static (Horizontal)" at bounding box center [190, 228] width 69 height 9
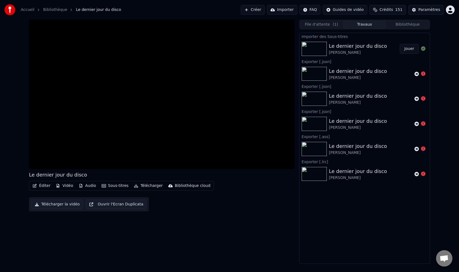
click at [120, 189] on button "Sous-titres" at bounding box center [114, 186] width 31 height 8
click at [119, 194] on div "Éditer Vidéo Audio Sous-titres Télécharger Bibliothèque cloud Télécharger la vi…" at bounding box center [162, 196] width 266 height 31
click at [114, 187] on button "Sous-titres" at bounding box center [114, 186] width 31 height 8
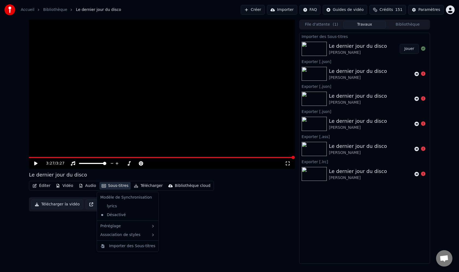
click at [151, 207] on icon at bounding box center [153, 206] width 4 height 4
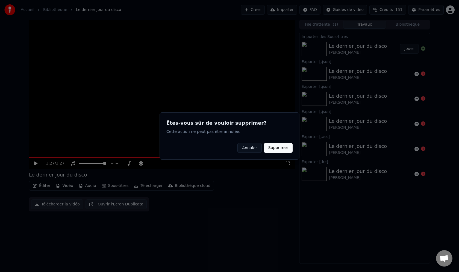
click at [276, 150] on button "Supprimer" at bounding box center [278, 148] width 29 height 10
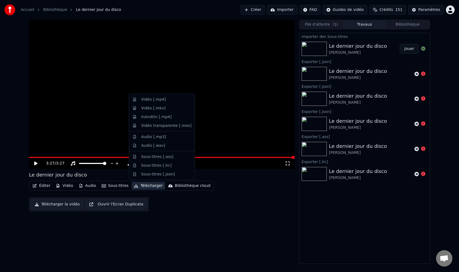
click at [149, 186] on button "Télécharger" at bounding box center [148, 186] width 33 height 8
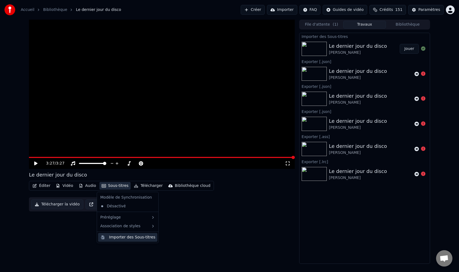
click at [130, 238] on div "Importer des Sous-titres" at bounding box center [132, 237] width 46 height 5
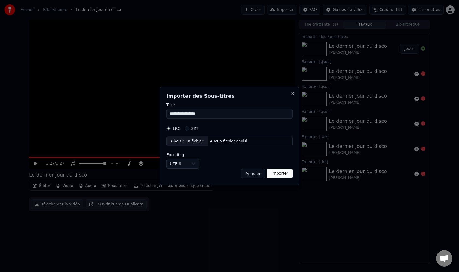
click at [252, 176] on button "Annuler" at bounding box center [253, 174] width 24 height 10
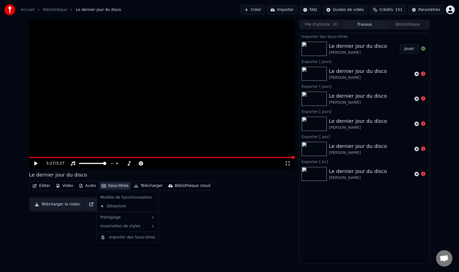
click at [118, 188] on button "Sous-titres" at bounding box center [114, 186] width 31 height 8
click at [131, 237] on div "Importer des Sous-titres" at bounding box center [132, 237] width 46 height 5
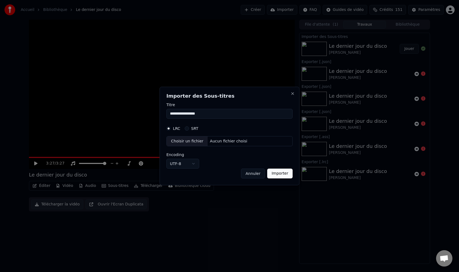
click at [171, 130] on div "LRC" at bounding box center [173, 129] width 14 height 4
click at [225, 142] on div "Aucun fichier choisi" at bounding box center [229, 141] width 42 height 5
click at [232, 141] on div "Aucun fichier choisi" at bounding box center [229, 141] width 42 height 5
click at [208, 112] on input "**********" at bounding box center [229, 114] width 126 height 10
click at [227, 143] on div "Aucun fichier choisi" at bounding box center [229, 141] width 42 height 5
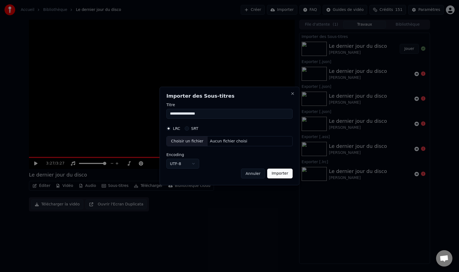
click at [180, 165] on body "**********" at bounding box center [229, 136] width 459 height 272
click at [232, 169] on body "**********" at bounding box center [229, 136] width 459 height 272
click at [226, 143] on div "Aucun fichier choisi" at bounding box center [229, 141] width 42 height 5
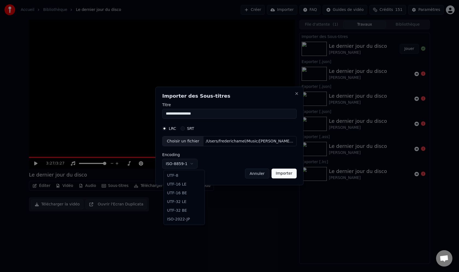
click at [192, 164] on body "**********" at bounding box center [229, 136] width 459 height 272
click at [285, 174] on body "**********" at bounding box center [229, 136] width 459 height 272
click at [285, 174] on button "Importer" at bounding box center [283, 174] width 25 height 10
select select "*****"
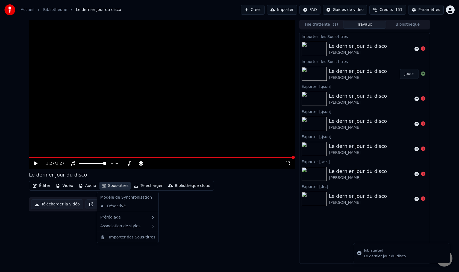
click at [123, 187] on button "Sous-titres" at bounding box center [114, 186] width 31 height 8
click at [385, 51] on div "Le dernier jour du disco Juliette Armanet" at bounding box center [370, 48] width 83 height 13
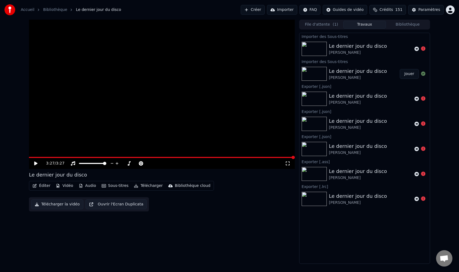
click at [122, 186] on button "Sous-titres" at bounding box center [114, 186] width 31 height 8
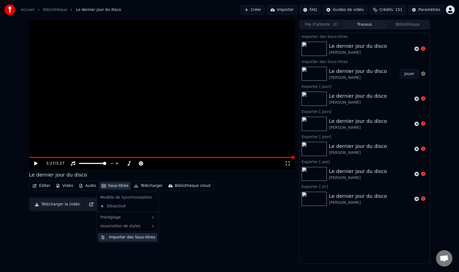
click at [128, 237] on div "Importer des Sous-titres" at bounding box center [132, 237] width 46 height 5
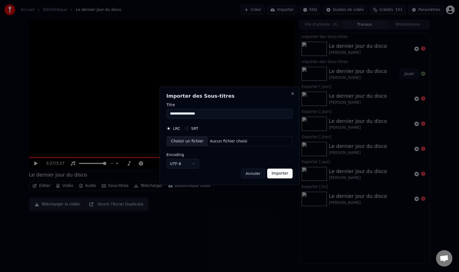
click at [260, 139] on div "Choisir un fichier Aucun fichier choisi" at bounding box center [229, 141] width 126 height 10
click at [220, 114] on input "**********" at bounding box center [229, 114] width 126 height 10
type input "*"
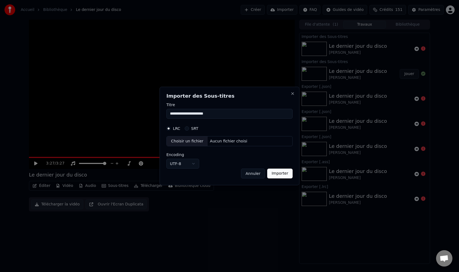
type input "**********"
click at [222, 142] on div "Aucun fichier choisi" at bounding box center [229, 141] width 42 height 5
select select "**********"
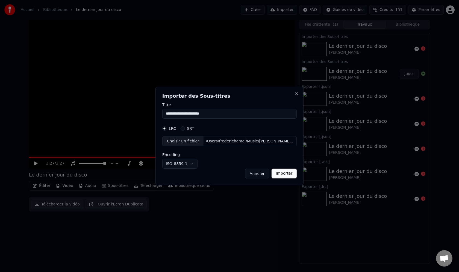
click at [173, 112] on input "**********" at bounding box center [229, 114] width 134 height 10
type input "**********"
click at [187, 165] on button "ISO-8859-1" at bounding box center [179, 164] width 35 height 10
click at [187, 165] on body "**********" at bounding box center [229, 136] width 459 height 272
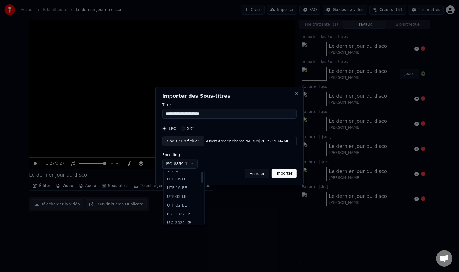
scroll to position [0, 0]
select select "*****"
click at [286, 173] on button "Importer" at bounding box center [283, 174] width 25 height 10
type input "**********"
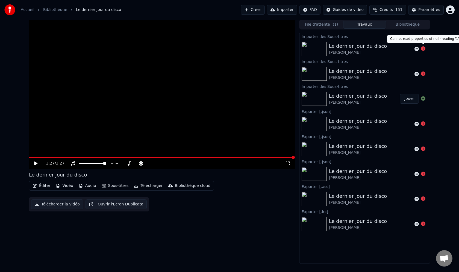
click at [423, 48] on icon at bounding box center [423, 48] width 4 height 4
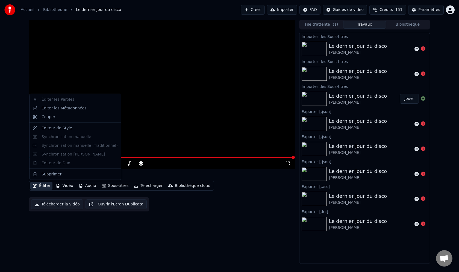
click at [44, 187] on button "Éditer" at bounding box center [41, 186] width 22 height 8
click at [65, 131] on div "Éditeur de Style" at bounding box center [57, 127] width 31 height 5
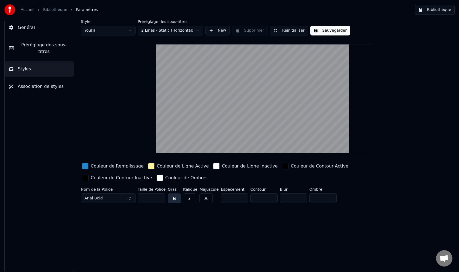
click at [30, 29] on span "Général" at bounding box center [26, 27] width 17 height 7
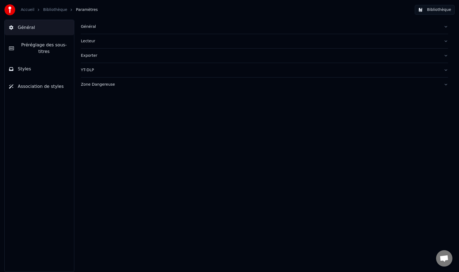
click at [50, 12] on link "Bibliothèque" at bounding box center [55, 9] width 24 height 5
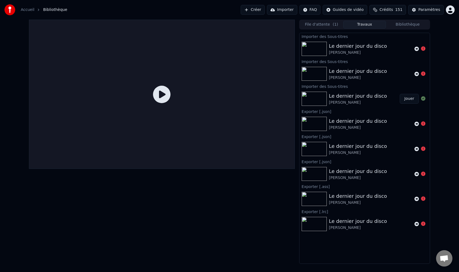
click at [28, 10] on link "Accueil" at bounding box center [28, 9] width 14 height 5
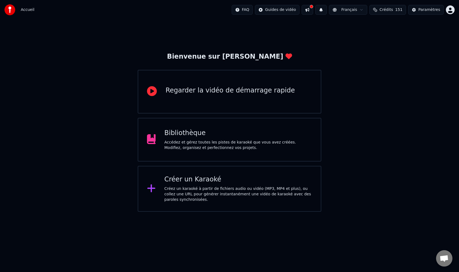
click at [192, 153] on div "Bibliothèque Accédez et gérez toutes les pistes de karaoké que vous avez créées…" at bounding box center [230, 140] width 184 height 44
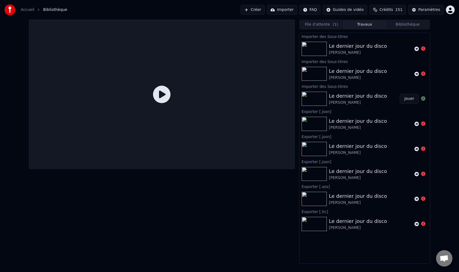
click at [347, 50] on div "[PERSON_NAME]" at bounding box center [358, 52] width 58 height 5
click at [356, 42] on div "Le dernier jour du disco Juliette Armanet" at bounding box center [365, 49] width 130 height 19
click at [351, 48] on div "Le dernier jour du disco" at bounding box center [358, 46] width 58 height 8
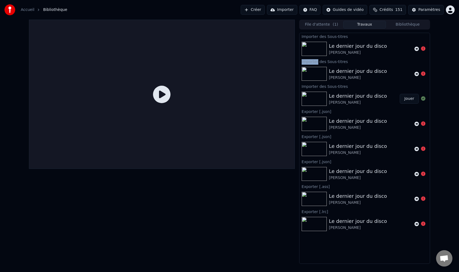
click at [351, 48] on div "Le dernier jour du disco" at bounding box center [358, 46] width 58 height 8
click at [157, 92] on icon at bounding box center [161, 94] width 17 height 17
click at [163, 93] on icon at bounding box center [161, 94] width 17 height 17
click at [351, 99] on div "Le dernier jour du disco" at bounding box center [358, 96] width 58 height 8
click at [411, 99] on button "Jouer" at bounding box center [409, 99] width 19 height 10
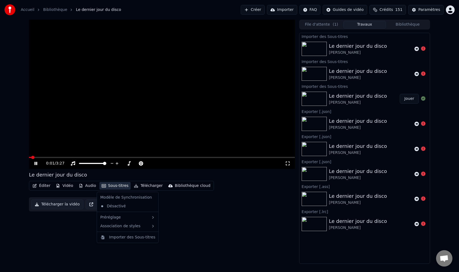
click at [121, 184] on button "Sous-titres" at bounding box center [114, 186] width 31 height 8
click at [186, 208] on div "Éditer Vidéo Audio Sous-titres Télécharger Bibliothèque cloud Télécharger la vi…" at bounding box center [162, 196] width 266 height 31
click at [36, 164] on icon at bounding box center [35, 163] width 3 height 3
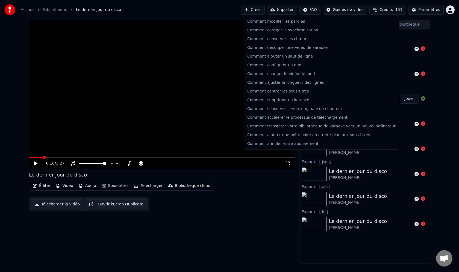
click at [316, 10] on html "Accueil Bibliothèque Le dernier jour du disco Créer Importer FAQ Guides de vidé…" at bounding box center [229, 136] width 459 height 272
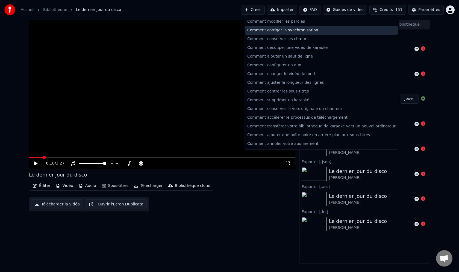
click at [314, 30] on div "Comment corriger la synchronisation" at bounding box center [321, 30] width 153 height 9
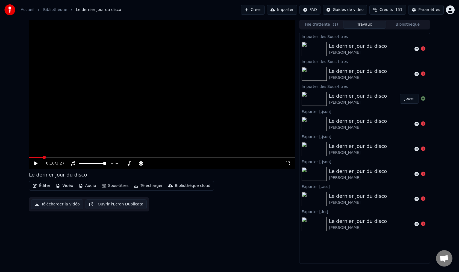
click at [65, 206] on button "Télécharger la vidéo" at bounding box center [57, 205] width 52 height 10
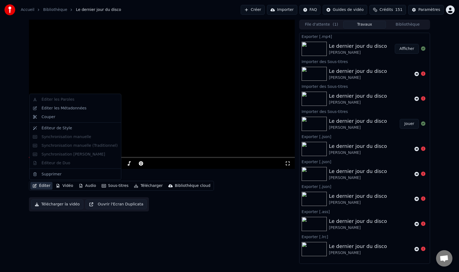
click at [46, 186] on button "Éditer" at bounding box center [41, 186] width 22 height 8
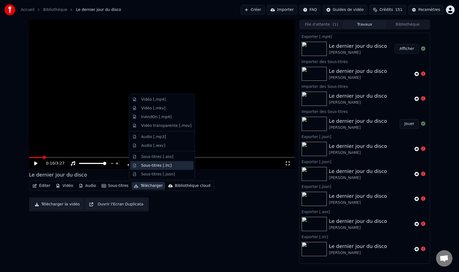
click at [162, 164] on div "Sous-titres [.lrc]" at bounding box center [156, 165] width 31 height 5
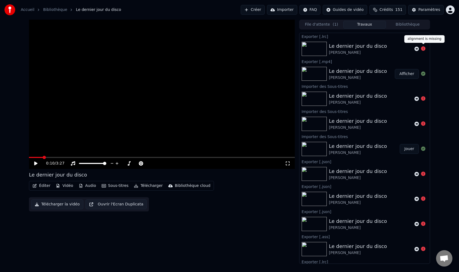
click at [424, 48] on icon at bounding box center [423, 48] width 4 height 4
click at [415, 49] on icon at bounding box center [417, 49] width 4 height 4
click at [431, 10] on div "Paramètres" at bounding box center [429, 9] width 22 height 5
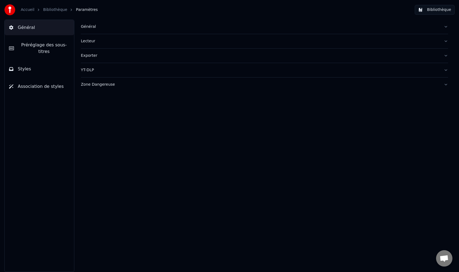
click at [57, 10] on link "Bibliothèque" at bounding box center [55, 9] width 24 height 5
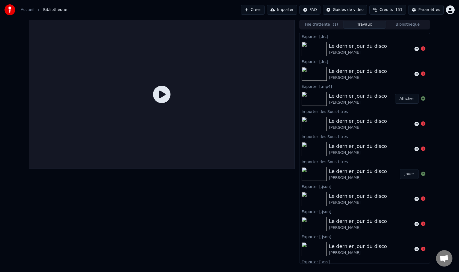
click at [24, 11] on link "Accueil" at bounding box center [28, 9] width 14 height 5
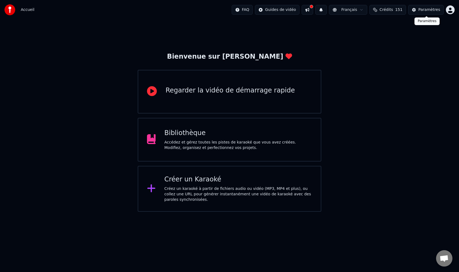
click at [428, 10] on div "Paramètres" at bounding box center [429, 9] width 22 height 5
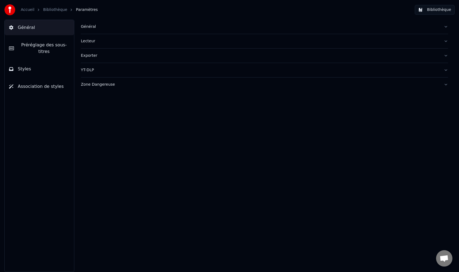
click at [54, 11] on link "Bibliothèque" at bounding box center [55, 9] width 24 height 5
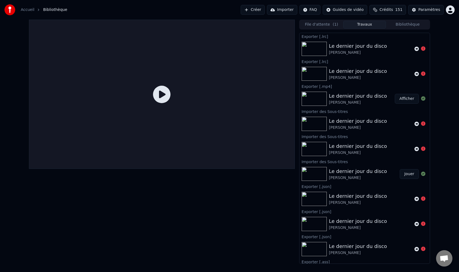
click at [292, 11] on button "Importer" at bounding box center [282, 10] width 30 height 10
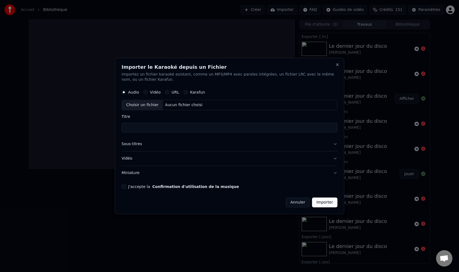
click at [191, 91] on label "Karafun" at bounding box center [197, 93] width 15 height 4
click at [188, 91] on button "Karafun" at bounding box center [186, 92] width 4 height 4
click at [182, 93] on div "Audio Vidéo URL Karafun" at bounding box center [163, 92] width 83 height 4
click at [166, 92] on button "URL" at bounding box center [167, 92] width 4 height 4
click at [199, 107] on input "text" at bounding box center [230, 105] width 216 height 11
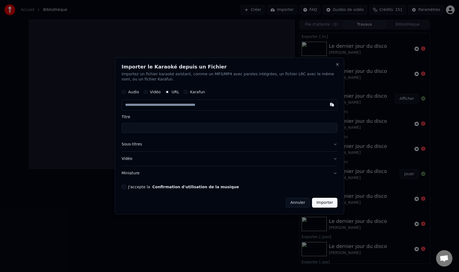
click at [335, 159] on button "Vidéo" at bounding box center [230, 159] width 216 height 14
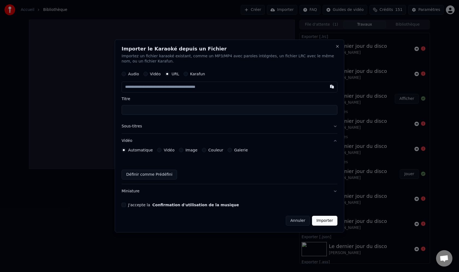
click at [148, 109] on input "Titre" at bounding box center [230, 111] width 216 height 10
click at [135, 109] on input "**********" at bounding box center [230, 111] width 216 height 10
type input "**********"
click at [239, 77] on div "Audio Vidéo URL Karafun" at bounding box center [230, 74] width 216 height 11
click at [222, 89] on input "text" at bounding box center [230, 87] width 216 height 11
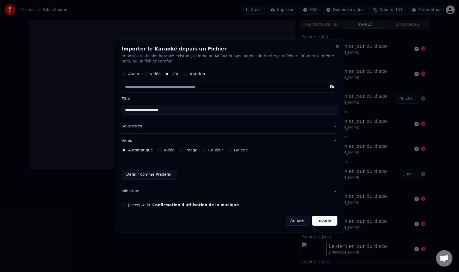
click at [162, 177] on button "Définir comme Prédéfini" at bounding box center [149, 175] width 55 height 10
click at [266, 84] on input "text" at bounding box center [230, 87] width 216 height 11
click at [299, 223] on button "Annuler" at bounding box center [298, 221] width 24 height 10
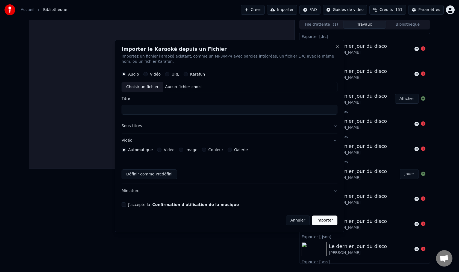
click at [299, 223] on div "Importer le Karaoké depuis un Fichier Importez un fichier karaoké existant, com…" at bounding box center [230, 136] width 230 height 193
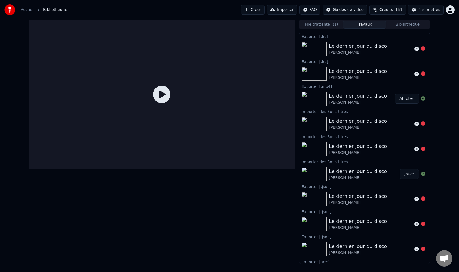
click at [26, 9] on link "Accueil" at bounding box center [28, 9] width 14 height 5
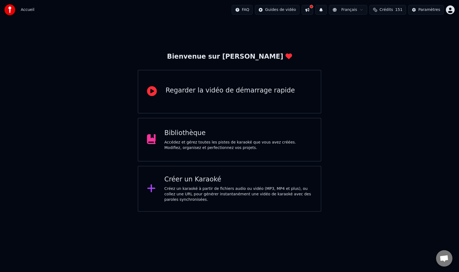
click at [393, 8] on span "Crédits" at bounding box center [386, 9] width 13 height 5
click at [391, 112] on div "Bienvenue sur Youka Regarder la vidéo de démarrage rapide Bibliothèque Accédez …" at bounding box center [229, 116] width 459 height 192
click at [428, 9] on div "Paramètres" at bounding box center [429, 9] width 22 height 5
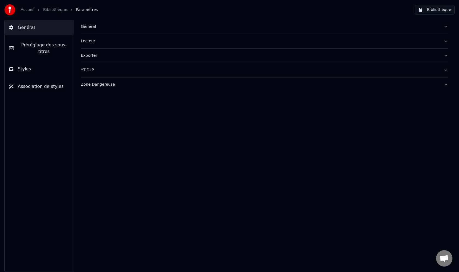
click at [50, 9] on link "Bibliothèque" at bounding box center [55, 9] width 24 height 5
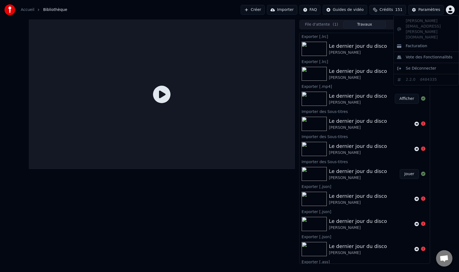
click at [451, 10] on html "Accueil Bibliothèque Créer Importer FAQ Guides de vidéo Crédits 151 Paramètres …" at bounding box center [229, 136] width 459 height 272
click at [423, 43] on span "Facturation" at bounding box center [417, 45] width 22 height 5
click at [450, 9] on html "Accueil Bibliothèque Créer Importer FAQ Guides de vidéo Crédits 151 Paramètres …" at bounding box center [229, 136] width 459 height 272
click at [420, 43] on span "Facturation" at bounding box center [417, 45] width 22 height 5
